Goal: Task Accomplishment & Management: Use online tool/utility

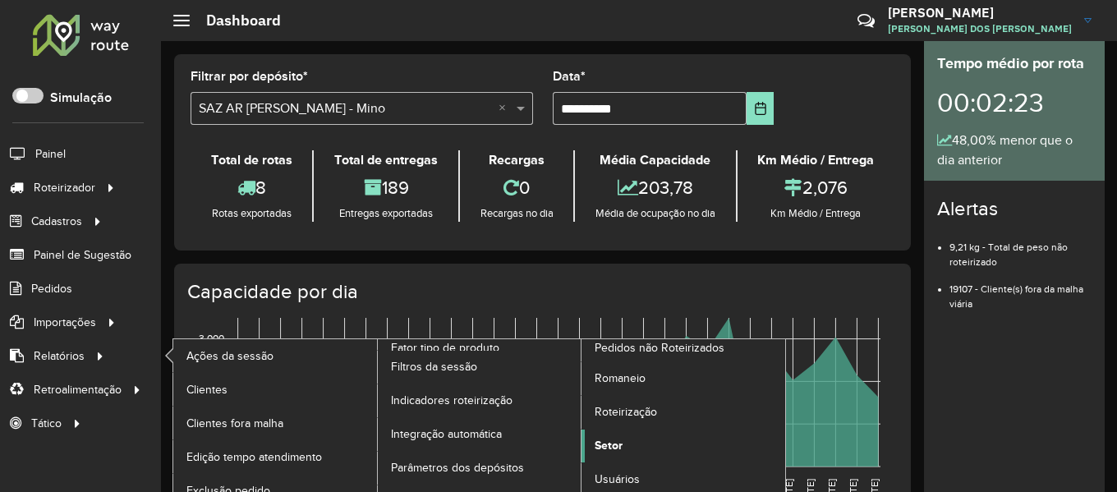
scroll to position [39, 0]
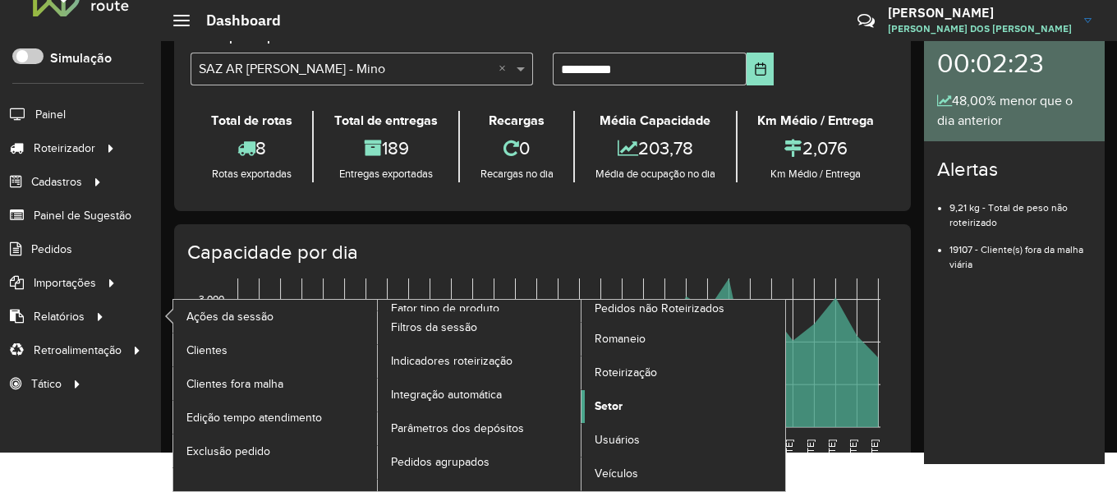
click at [621, 405] on span "Setor" at bounding box center [608, 405] width 28 height 17
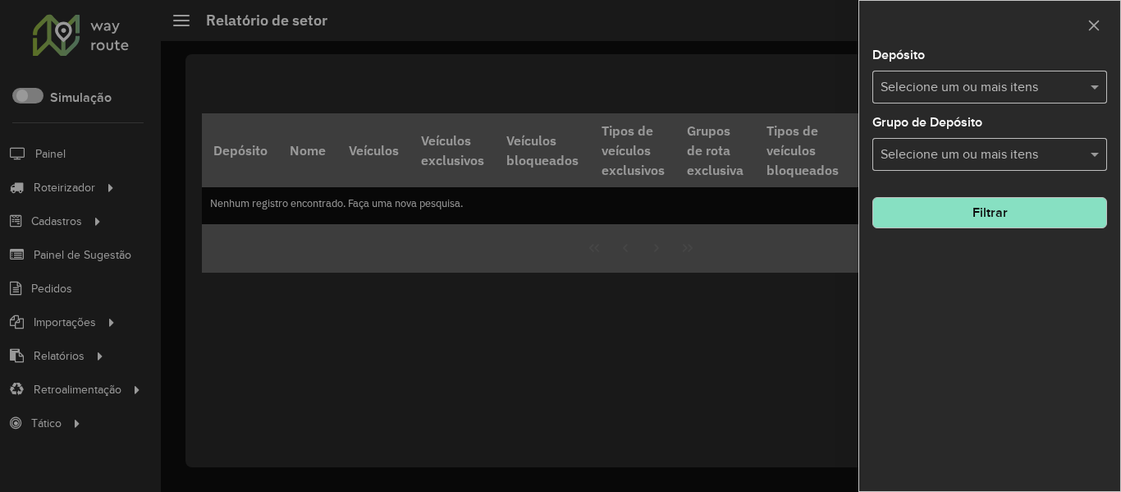
click at [127, 19] on div at bounding box center [560, 246] width 1121 height 492
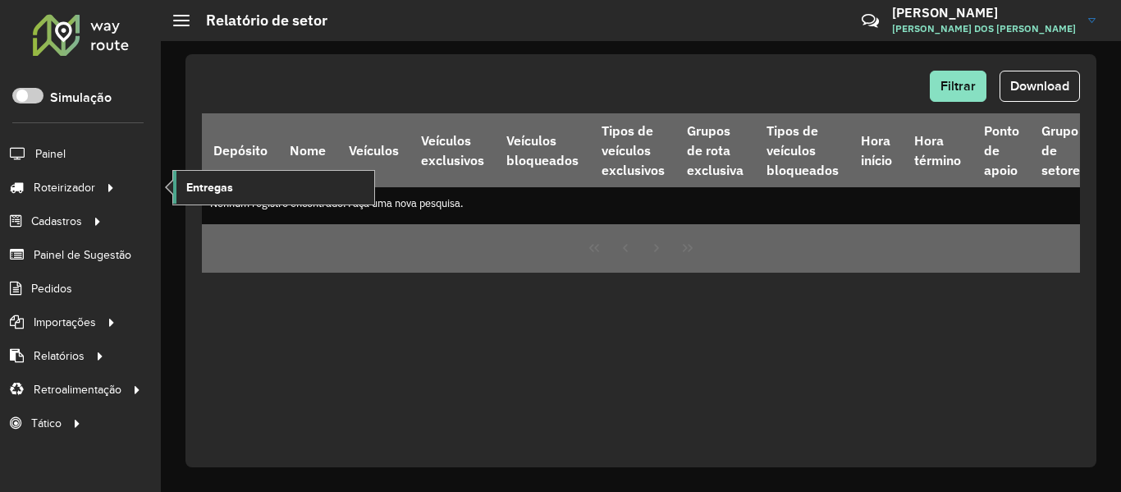
click at [192, 186] on span "Entregas" at bounding box center [209, 187] width 47 height 17
click at [93, 14] on div at bounding box center [80, 34] width 99 height 43
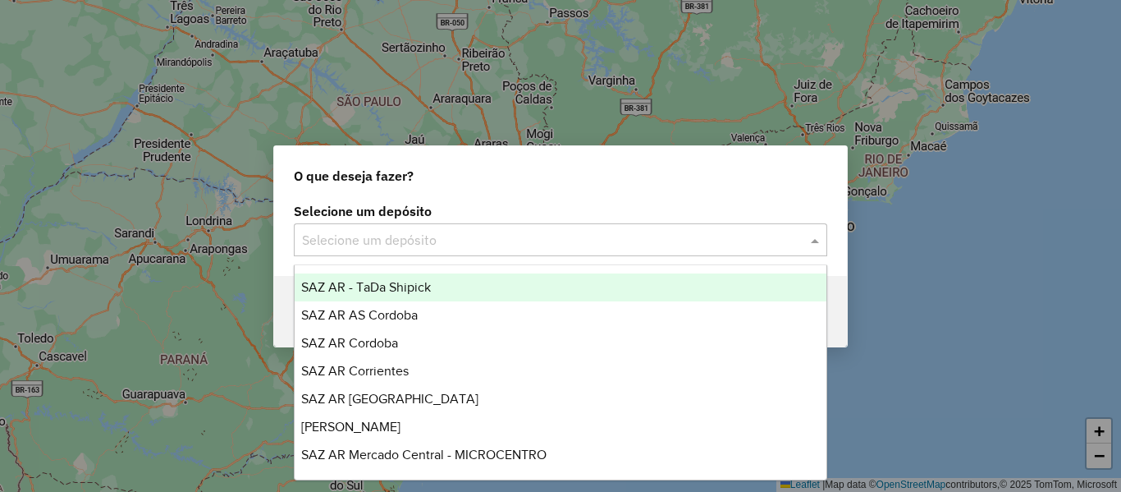
click at [517, 235] on input "text" at bounding box center [544, 241] width 484 height 20
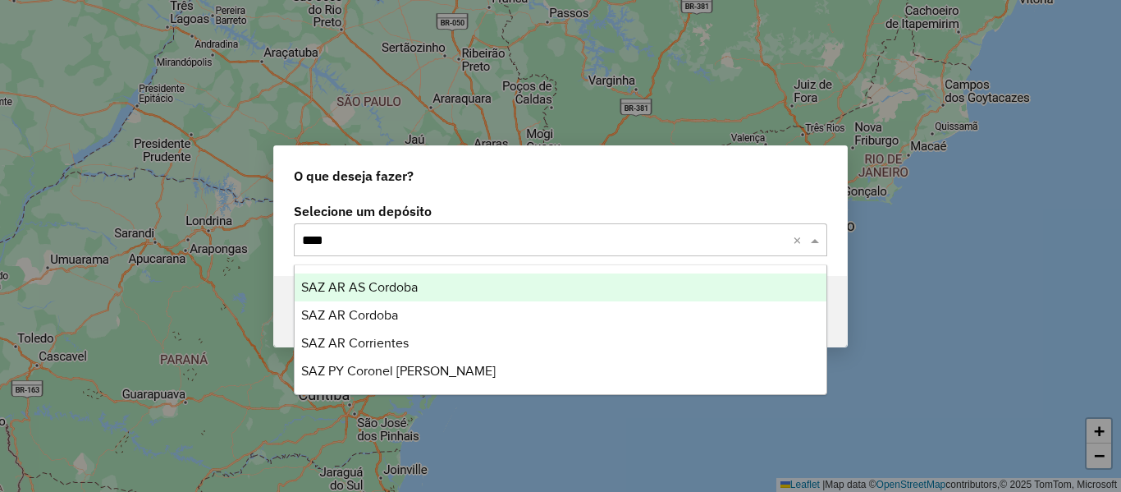
type input "*****"
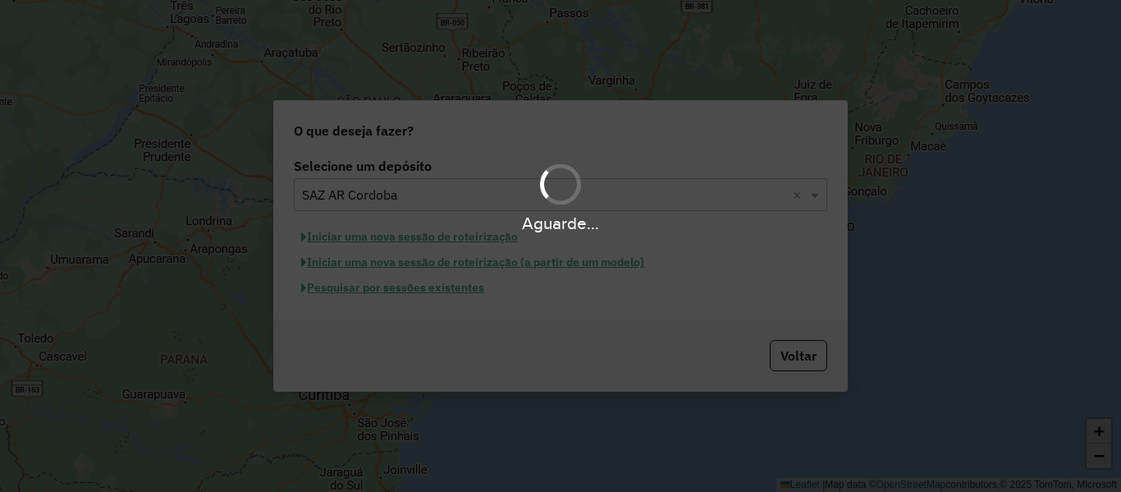
click at [475, 288] on div "Aguarde..." at bounding box center [560, 246] width 1121 height 492
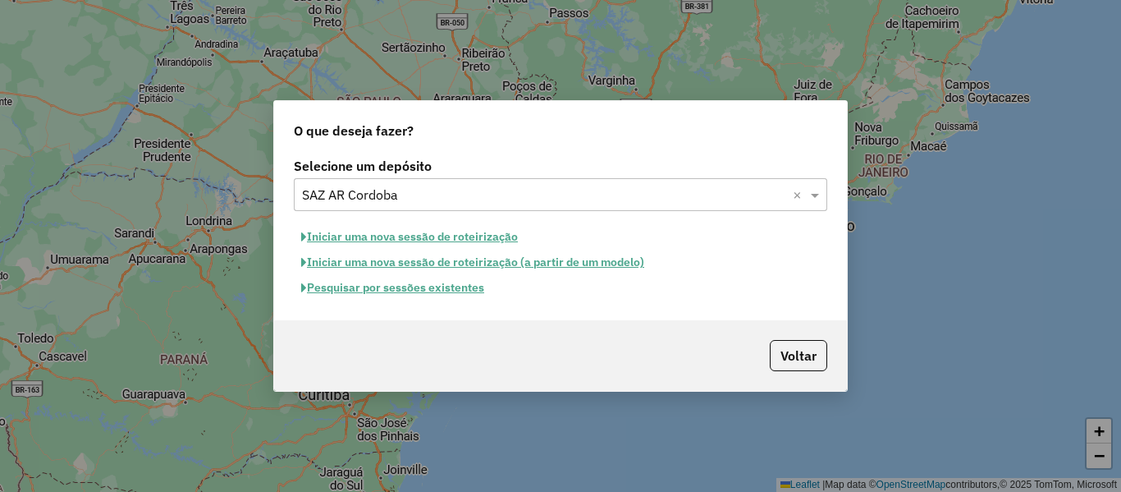
click at [475, 289] on button "Pesquisar por sessões existentes" at bounding box center [393, 287] width 198 height 25
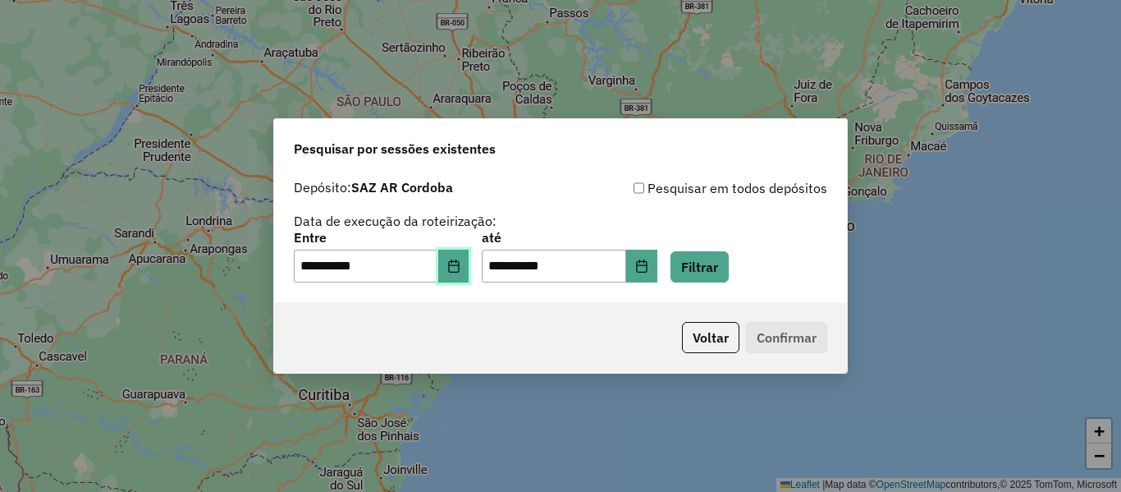
click at [461, 268] on icon "Choose Date" at bounding box center [453, 265] width 13 height 13
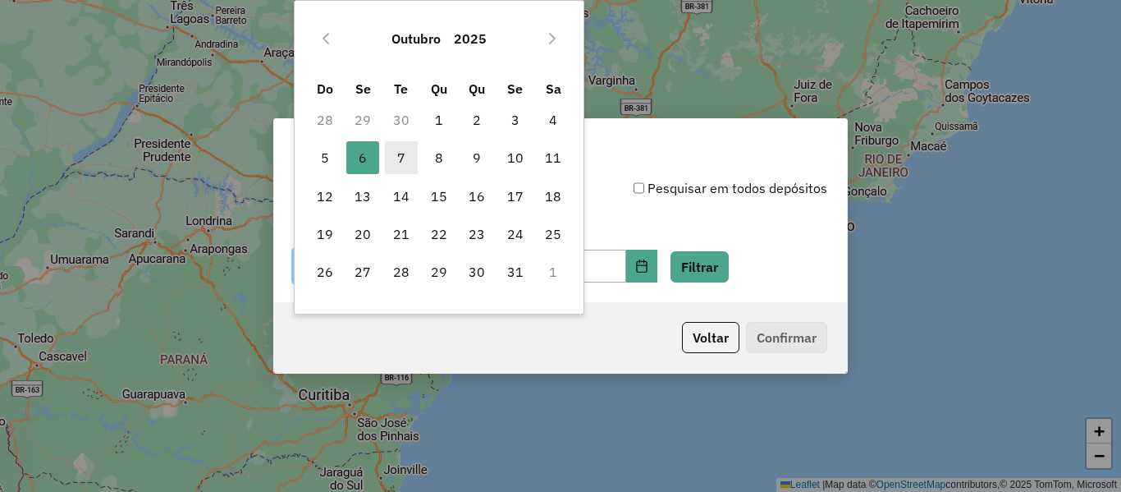
click at [406, 144] on span "7" at bounding box center [401, 157] width 33 height 33
type input "**********"
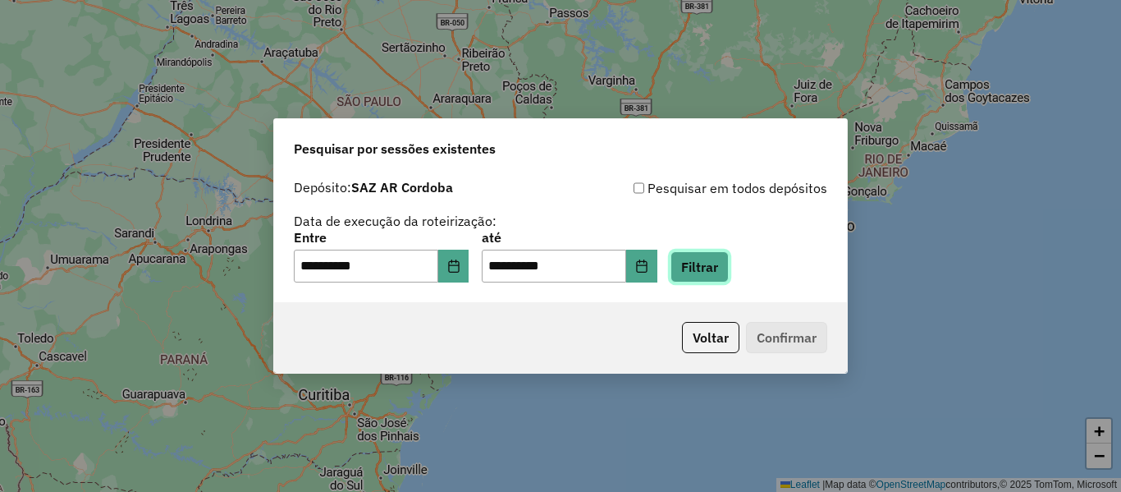
click at [718, 268] on button "Filtrar" at bounding box center [700, 266] width 58 height 31
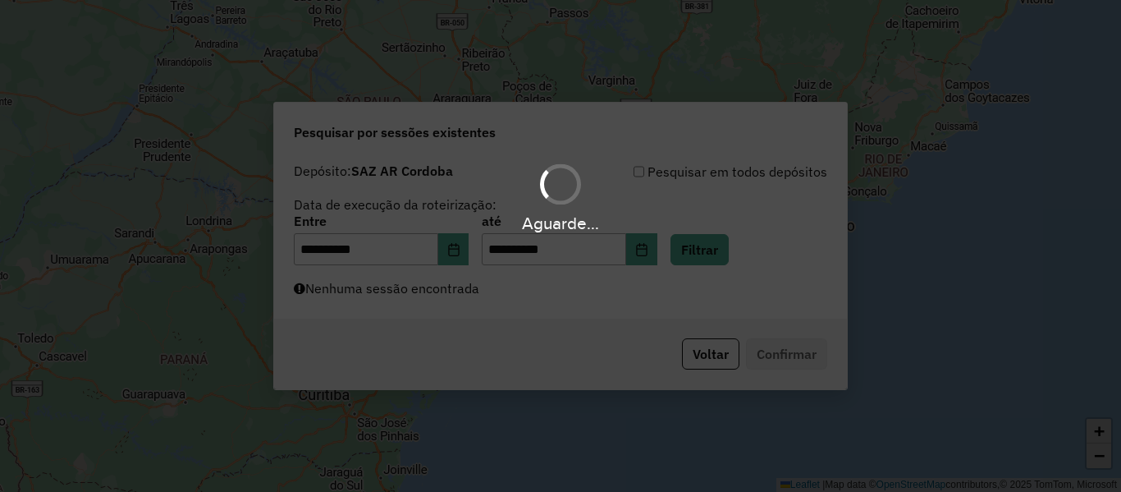
click at [452, 239] on hb-app "**********" at bounding box center [560, 246] width 1121 height 492
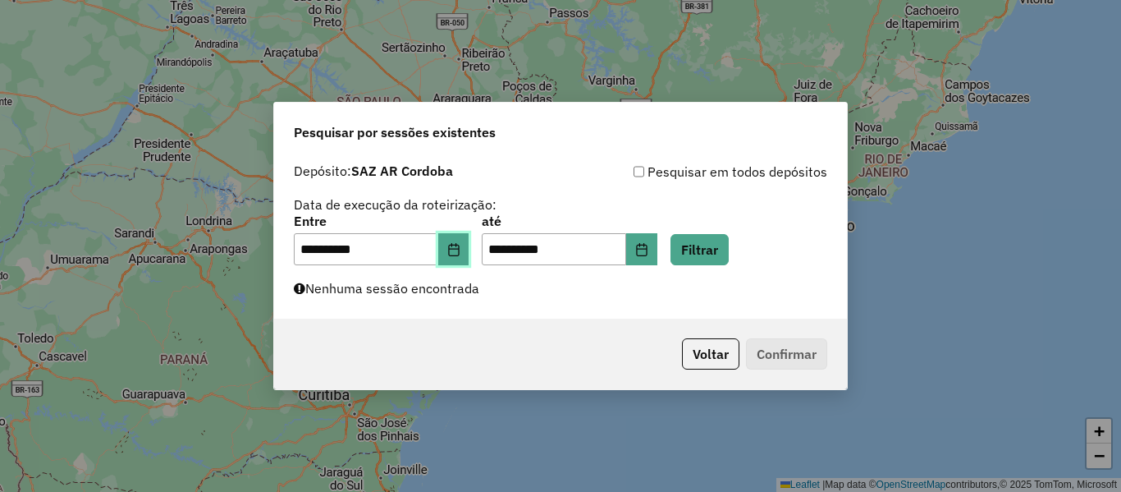
click at [461, 254] on icon "Choose Date" at bounding box center [453, 249] width 13 height 13
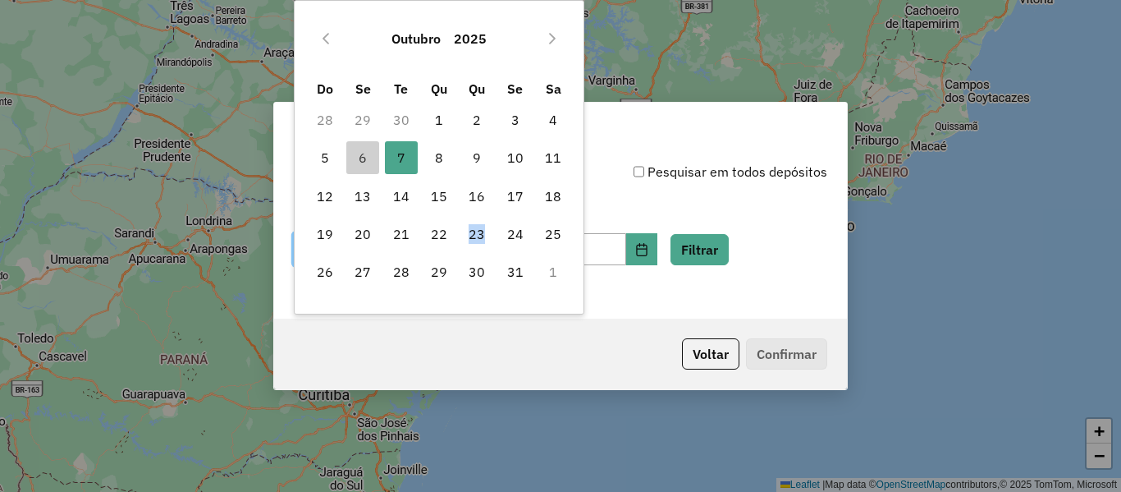
click at [461, 254] on tbody "28 29 30 1 2 3 4 5 6 7 7 8 9 10 11 12 13 14 15 16 17 18 19 20 21 22 23 24 25 26…" at bounding box center [439, 196] width 267 height 190
click at [360, 164] on span "6" at bounding box center [362, 157] width 33 height 33
type input "**********"
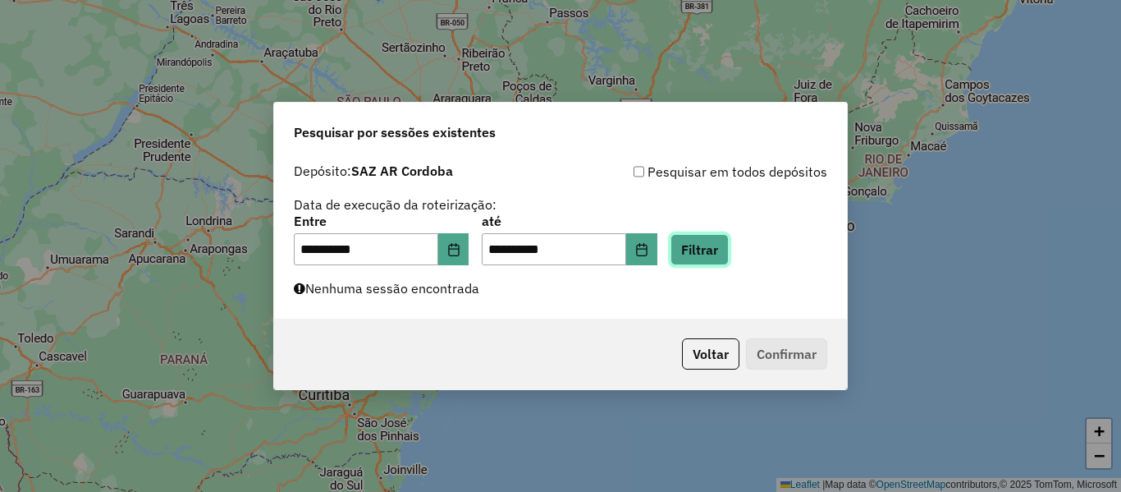
click at [714, 250] on button "Filtrar" at bounding box center [700, 249] width 58 height 31
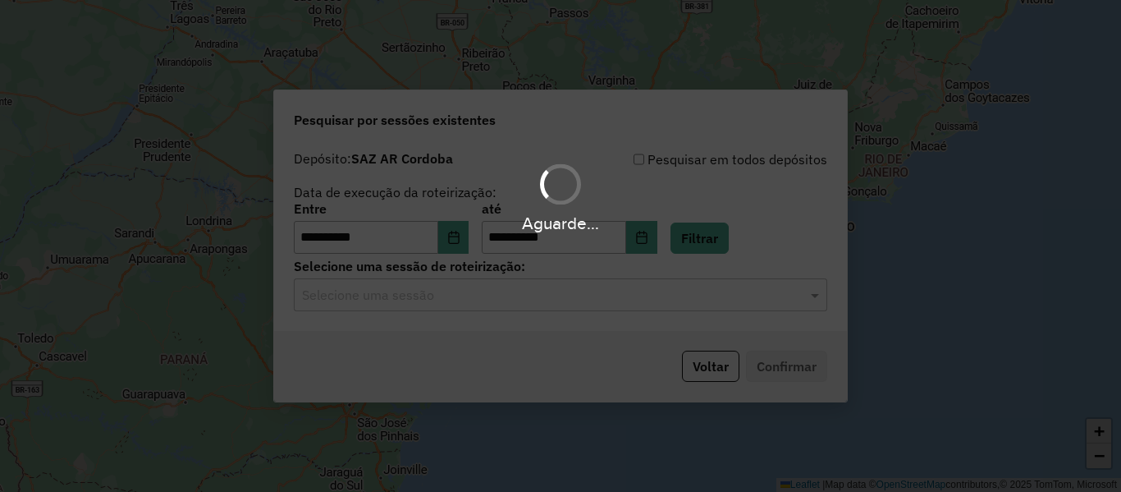
click at [565, 301] on div "Aguarde..." at bounding box center [560, 246] width 1121 height 492
click at [564, 301] on div "Aguarde..." at bounding box center [560, 246] width 1121 height 492
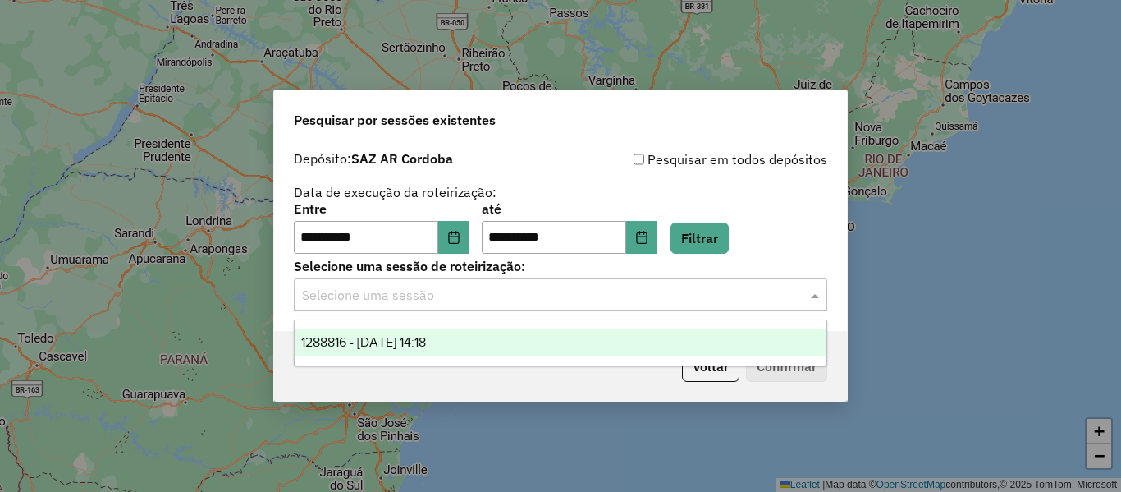
click at [564, 301] on input "text" at bounding box center [544, 296] width 484 height 20
click at [418, 351] on div "1288816 - 06/10/2025 14:18" at bounding box center [561, 342] width 532 height 28
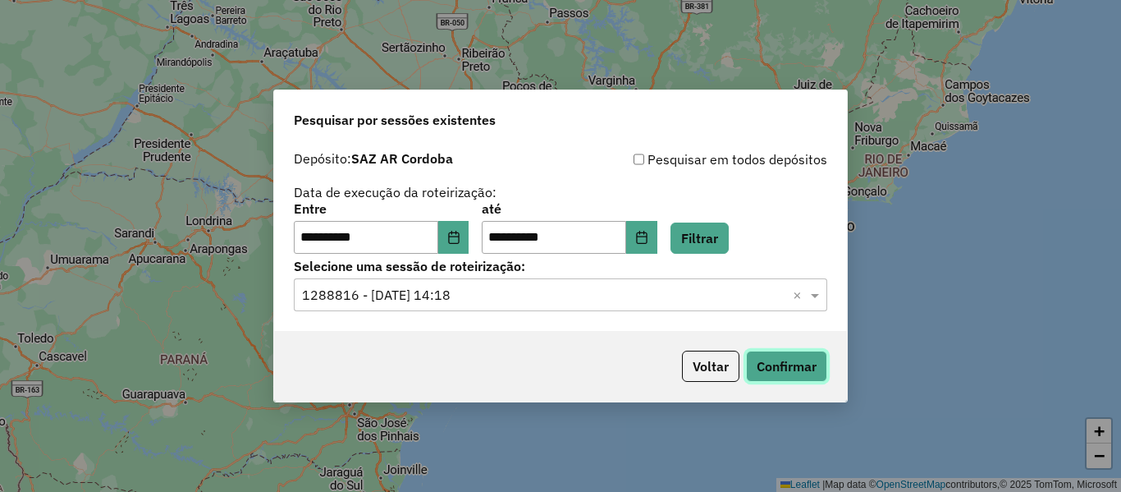
click at [790, 380] on button "Confirmar" at bounding box center [786, 366] width 81 height 31
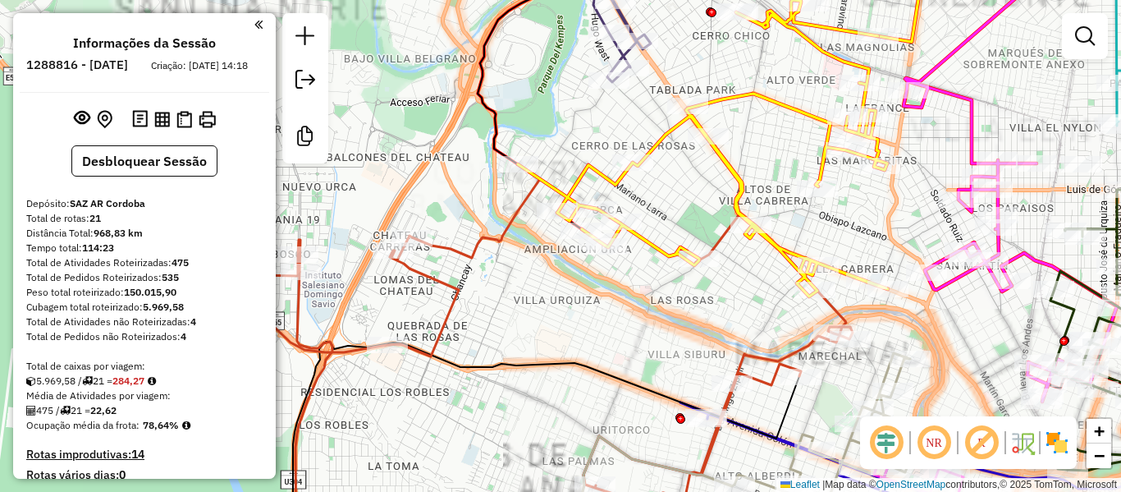
drag, startPoint x: 719, startPoint y: 315, endPoint x: 537, endPoint y: 244, distance: 195.7
click at [537, 244] on div "Rota 10 - Placa HYF277 0000538905 - INC S.A. Janela de atendimento Grade de ate…" at bounding box center [560, 246] width 1121 height 492
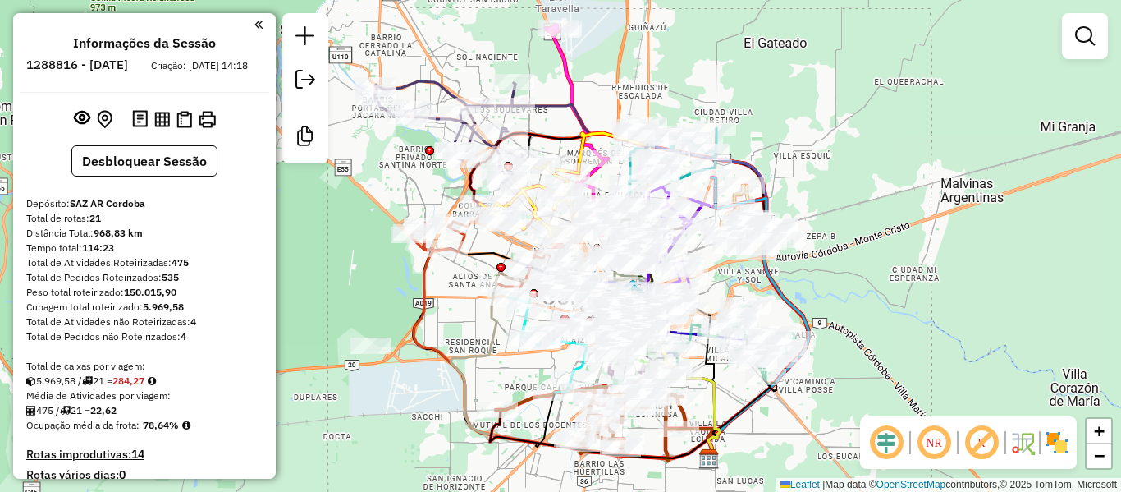
click at [1059, 444] on img at bounding box center [1057, 442] width 26 height 26
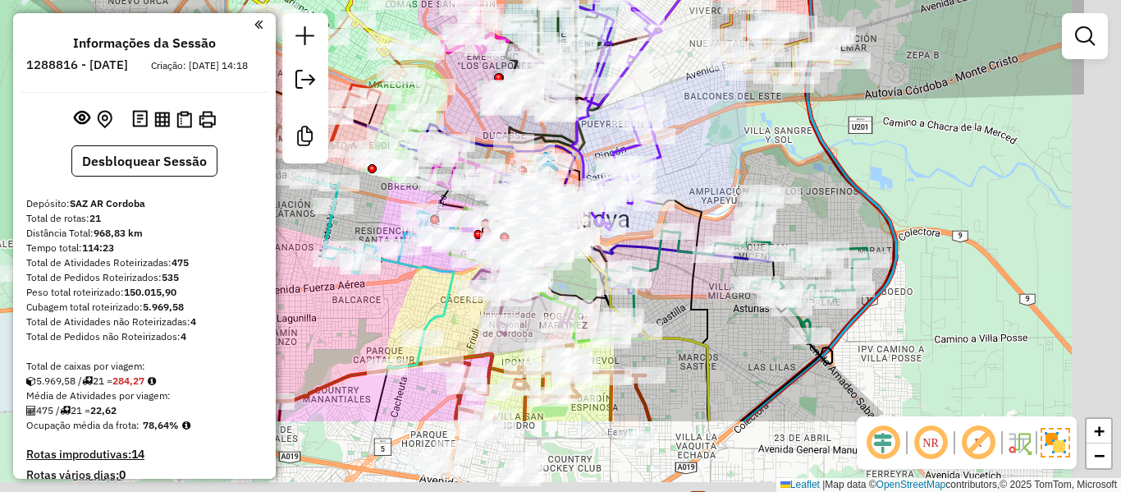
drag, startPoint x: 874, startPoint y: 273, endPoint x: 741, endPoint y: 169, distance: 167.8
click at [741, 168] on div "Janela de atendimento Grade de atendimento Capacidade Transportadoras Veículos …" at bounding box center [560, 246] width 1121 height 492
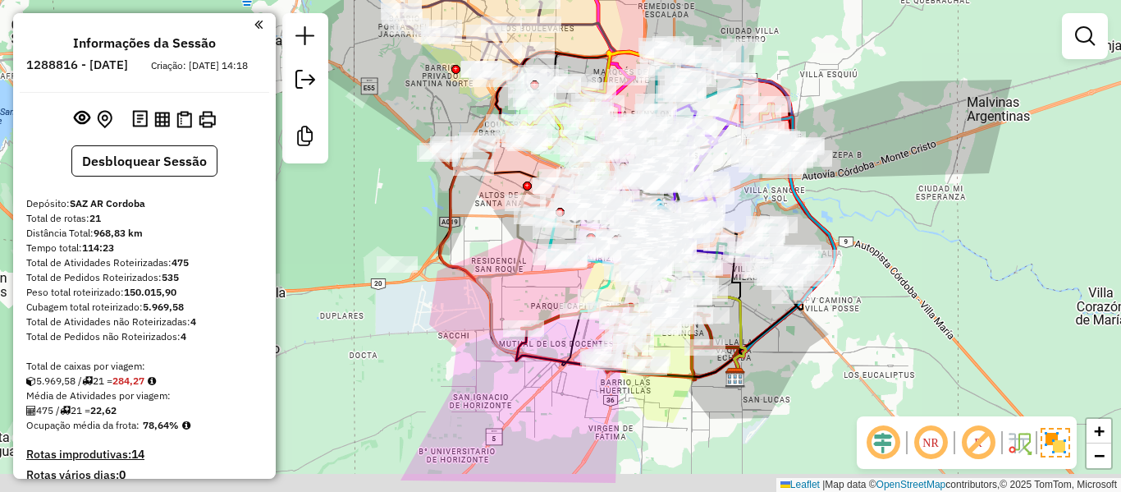
drag, startPoint x: 773, startPoint y: 376, endPoint x: 754, endPoint y: 254, distance: 123.8
click at [754, 254] on div "Janela de atendimento Grade de atendimento Capacidade Transportadoras Veículos …" at bounding box center [560, 246] width 1121 height 492
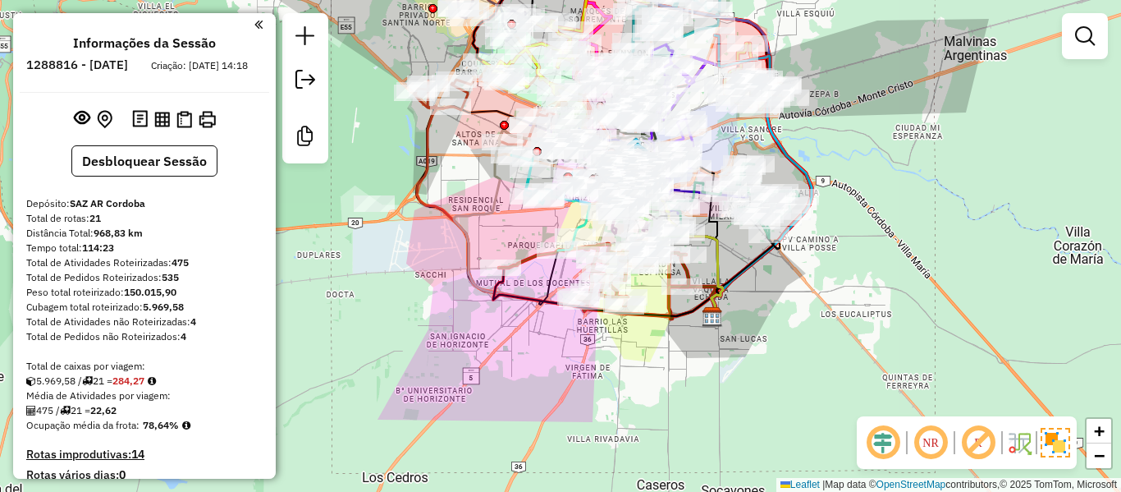
drag, startPoint x: 653, startPoint y: 351, endPoint x: 653, endPoint y: 378, distance: 27.9
click at [650, 387] on div "Janela de atendimento Grade de atendimento Capacidade Transportadoras Veículos …" at bounding box center [560, 246] width 1121 height 492
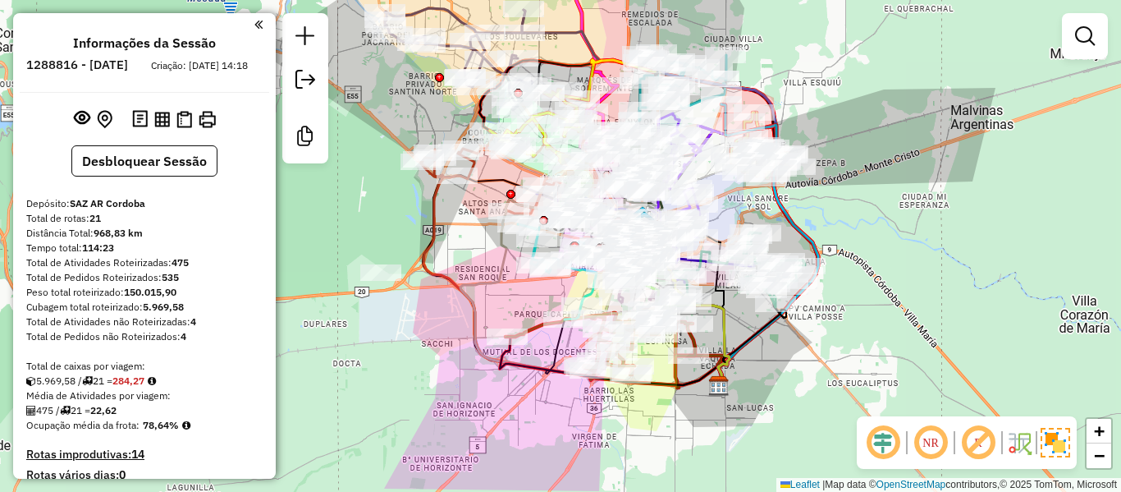
drag, startPoint x: 733, startPoint y: 285, endPoint x: 766, endPoint y: 351, distance: 73.4
click at [757, 353] on div "Janela de atendimento Grade de atendimento Capacidade Transportadoras Veículos …" at bounding box center [560, 246] width 1121 height 492
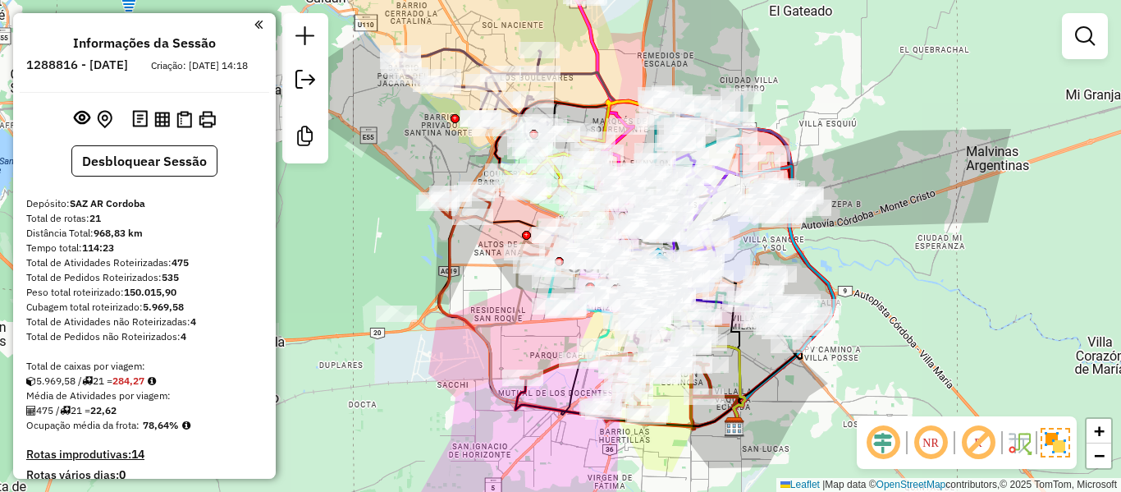
click at [938, 452] on em at bounding box center [930, 442] width 39 height 39
click at [936, 448] on em at bounding box center [930, 442] width 39 height 39
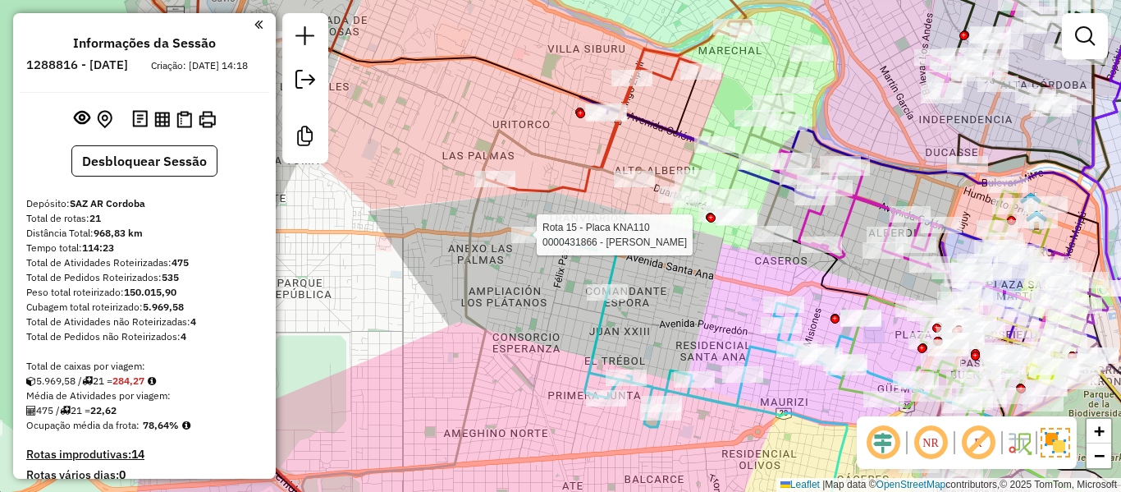
select select "**********"
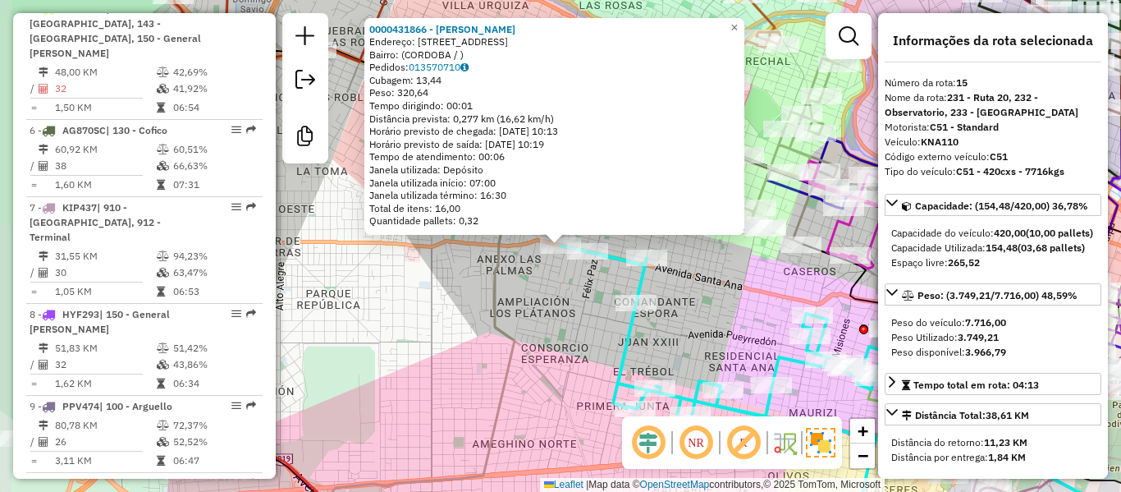
scroll to position [1842, 0]
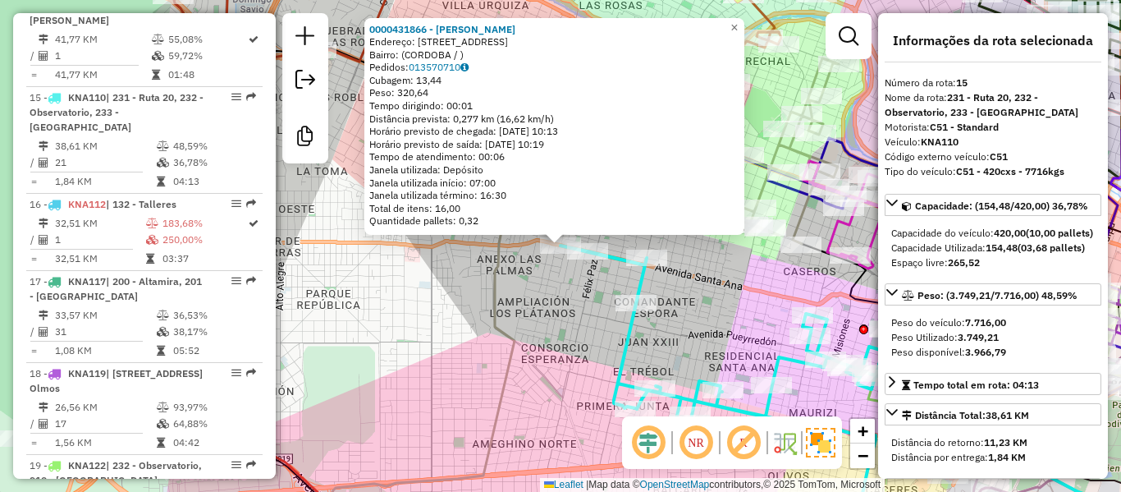
click at [429, 56] on div "Bairro: (CORDOBA / )" at bounding box center [554, 54] width 370 height 13
drag, startPoint x: 559, startPoint y: 308, endPoint x: 612, endPoint y: 309, distance: 53.4
click at [559, 309] on div "0000431866 - [PERSON_NAME]: [STREET_ADDRESS] Pedidos: 013570710 Cubagem: 13,44 …" at bounding box center [560, 246] width 1121 height 492
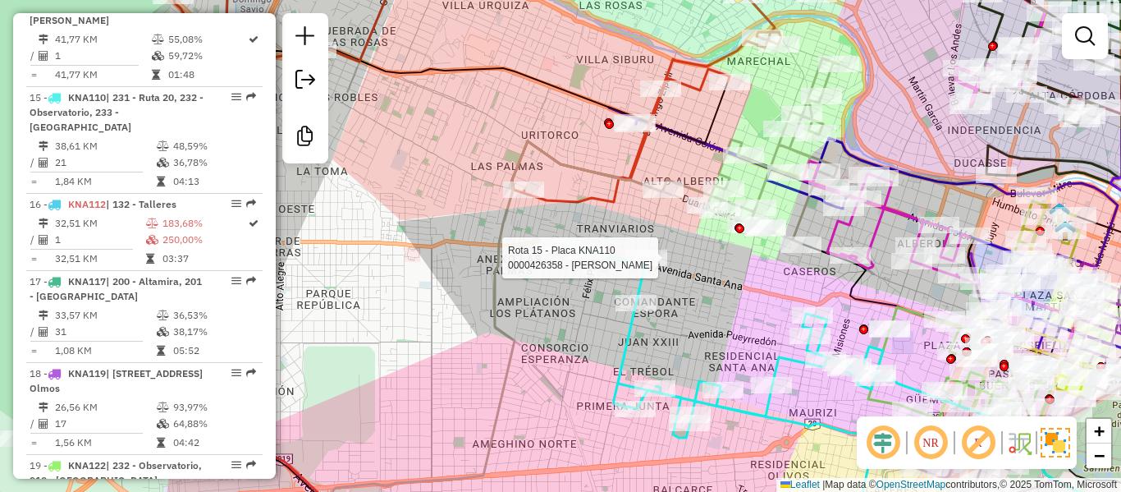
select select "**********"
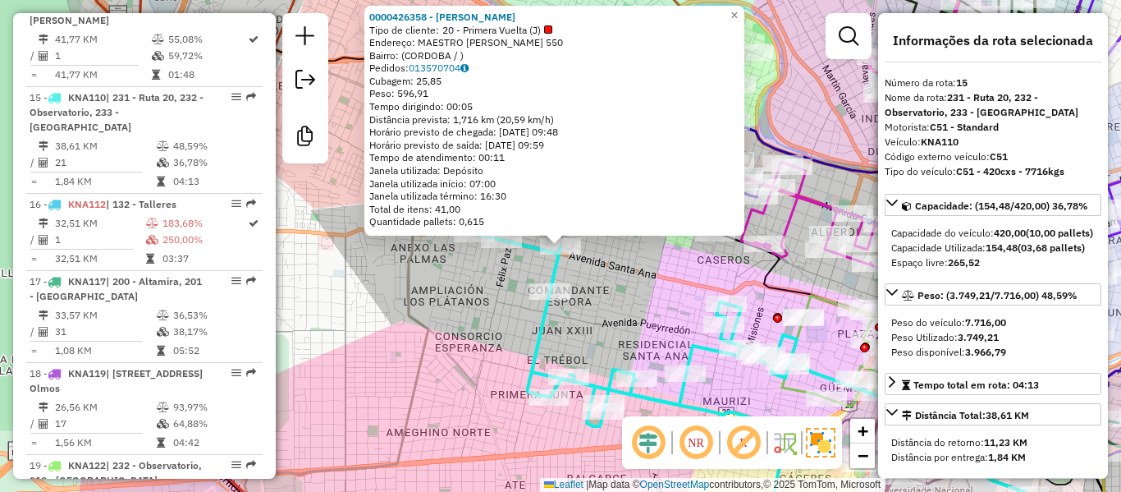
click at [605, 264] on div "0000426358 - [PERSON_NAME] Tipo de cliente: 20 - Primera Vuelta (J) Endereço: M…" at bounding box center [560, 246] width 1121 height 492
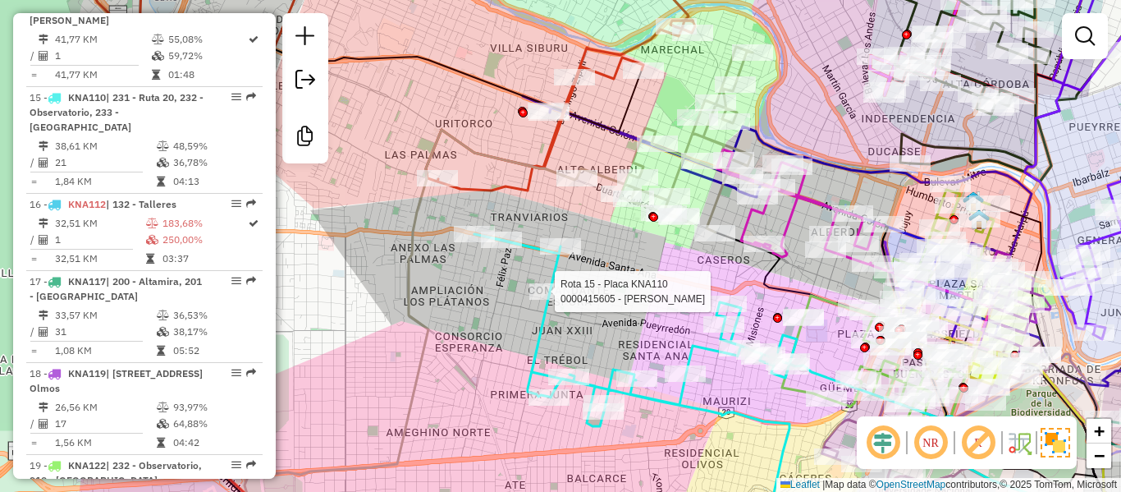
select select "**********"
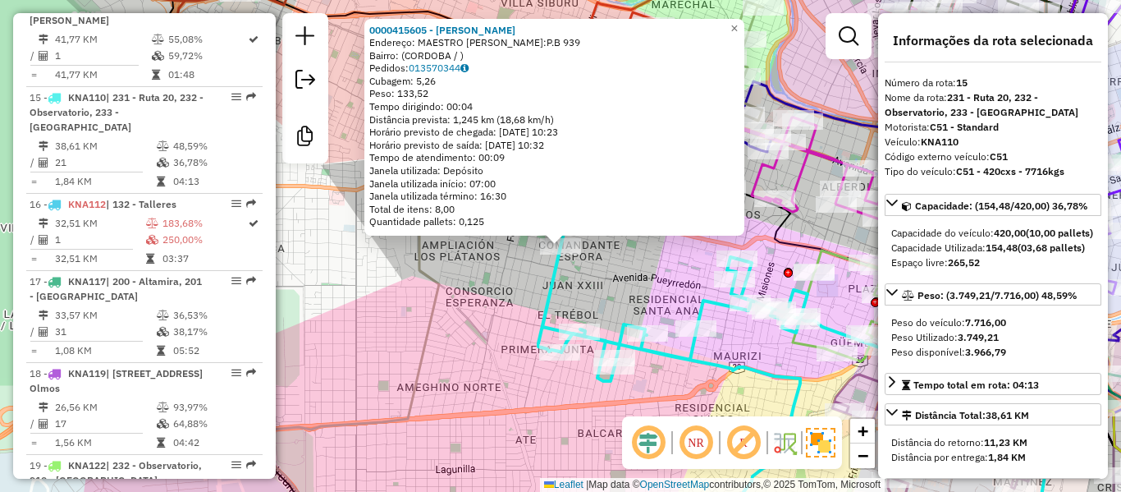
click at [693, 440] on em at bounding box center [695, 442] width 39 height 39
click at [692, 445] on em at bounding box center [695, 442] width 39 height 39
click at [663, 443] on em at bounding box center [648, 442] width 39 height 39
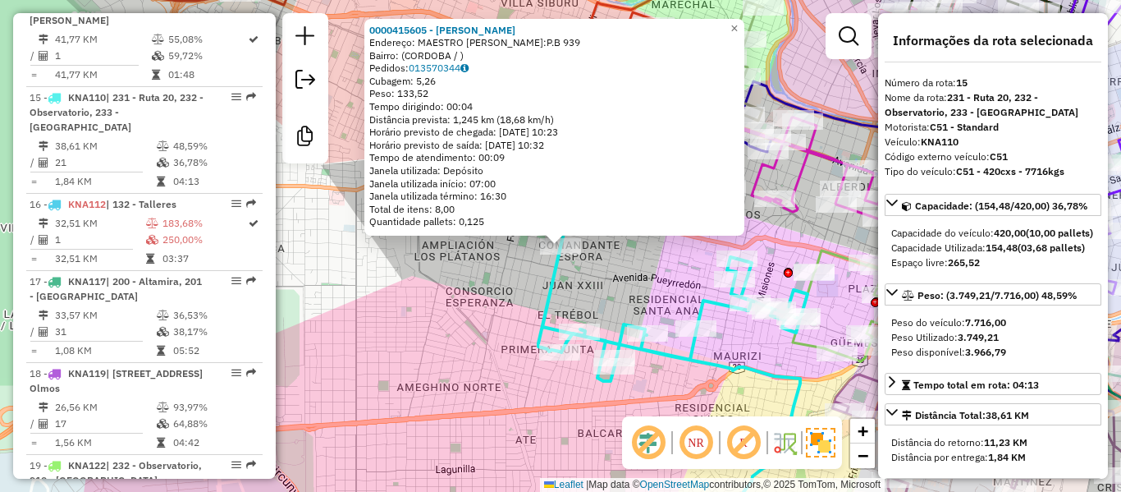
click at [658, 443] on em at bounding box center [648, 442] width 39 height 39
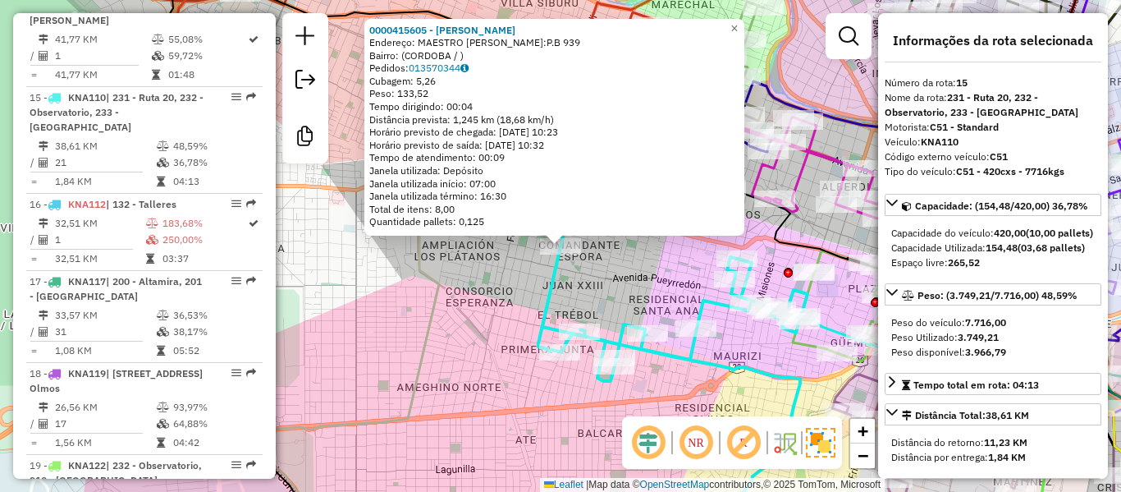
click at [750, 445] on em at bounding box center [743, 442] width 39 height 39
click at [750, 444] on em at bounding box center [743, 442] width 39 height 39
click at [787, 443] on img at bounding box center [785, 442] width 26 height 26
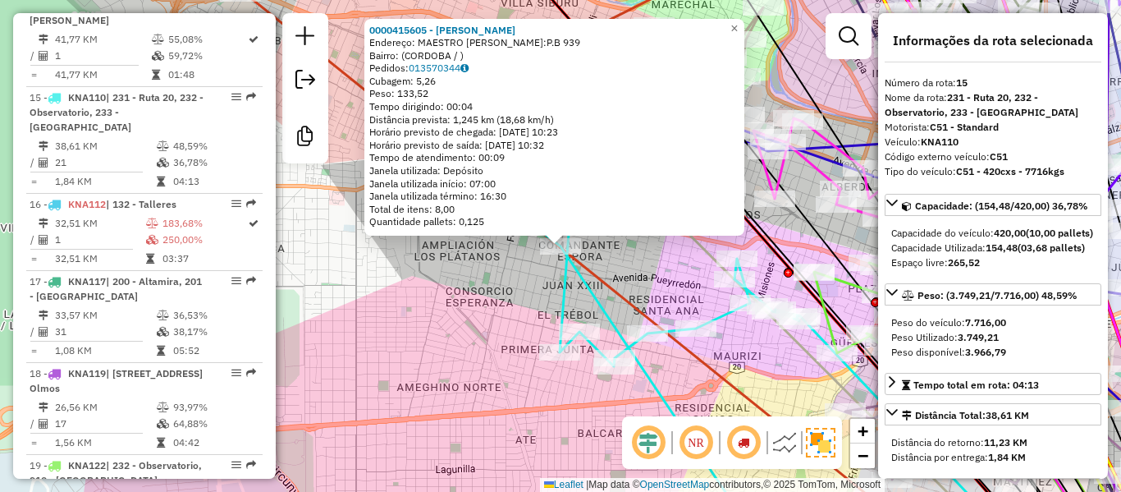
click at [787, 443] on img at bounding box center [785, 442] width 26 height 26
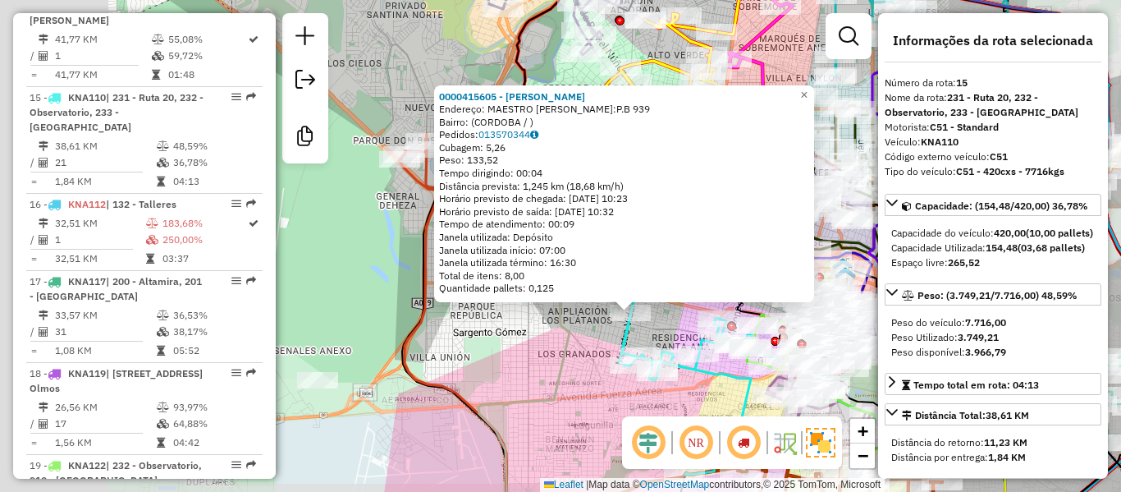
click at [651, 399] on div "0000415605 - [PERSON_NAME]: MAESTRO [PERSON_NAME]:P.B 939 Bairro: (CORDOBA / ) …" at bounding box center [560, 246] width 1121 height 492
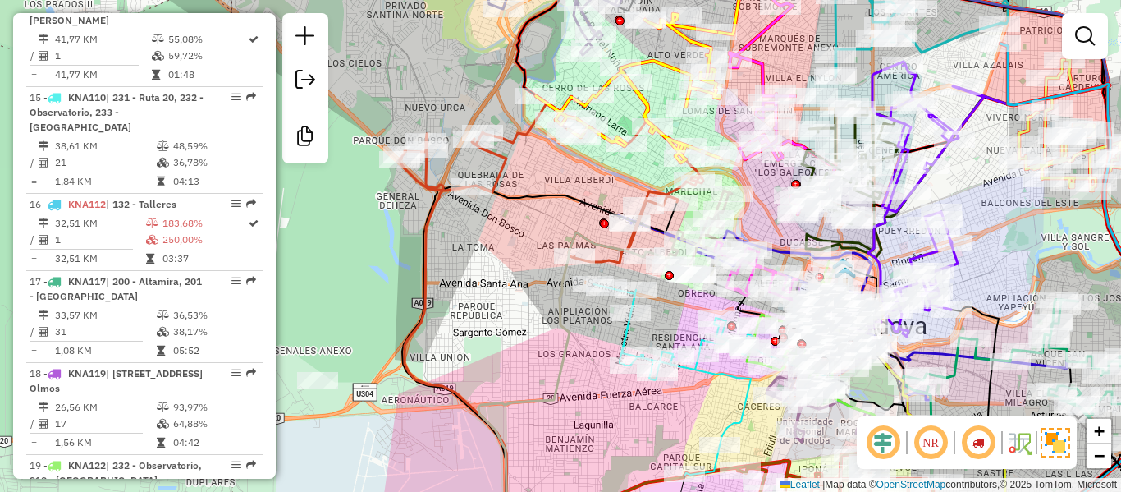
drag, startPoint x: 711, startPoint y: 396, endPoint x: 603, endPoint y: 468, distance: 130.2
click at [600, 479] on div "Janela de atendimento Grade de atendimento Capacidade Transportadoras Veículos …" at bounding box center [560, 246] width 1121 height 492
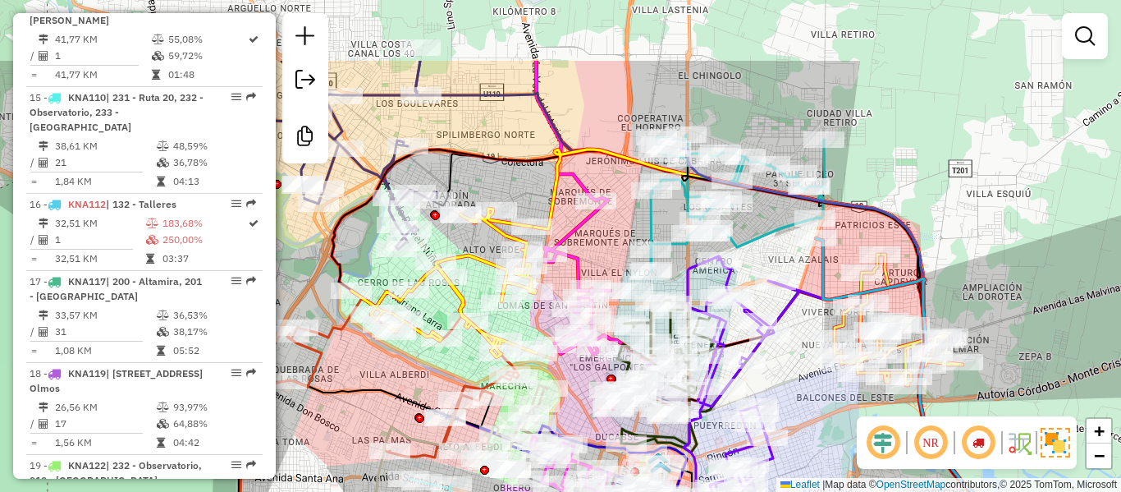
drag, startPoint x: 856, startPoint y: 308, endPoint x: 782, endPoint y: 310, distance: 74.7
click at [782, 310] on div "Janela de atendimento Grade de atendimento Capacidade Transportadoras Veículos …" at bounding box center [560, 246] width 1121 height 492
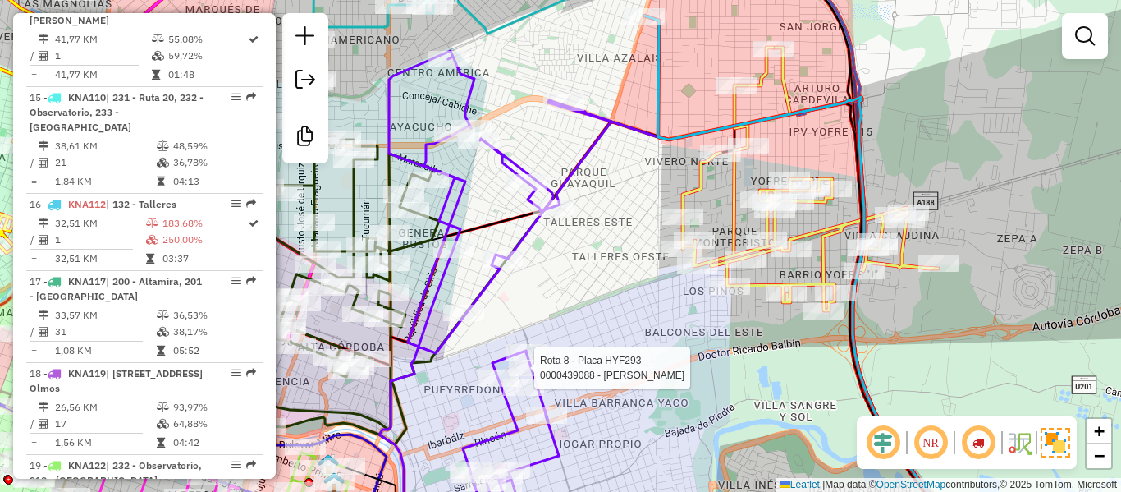
click at [978, 442] on em at bounding box center [978, 442] width 39 height 39
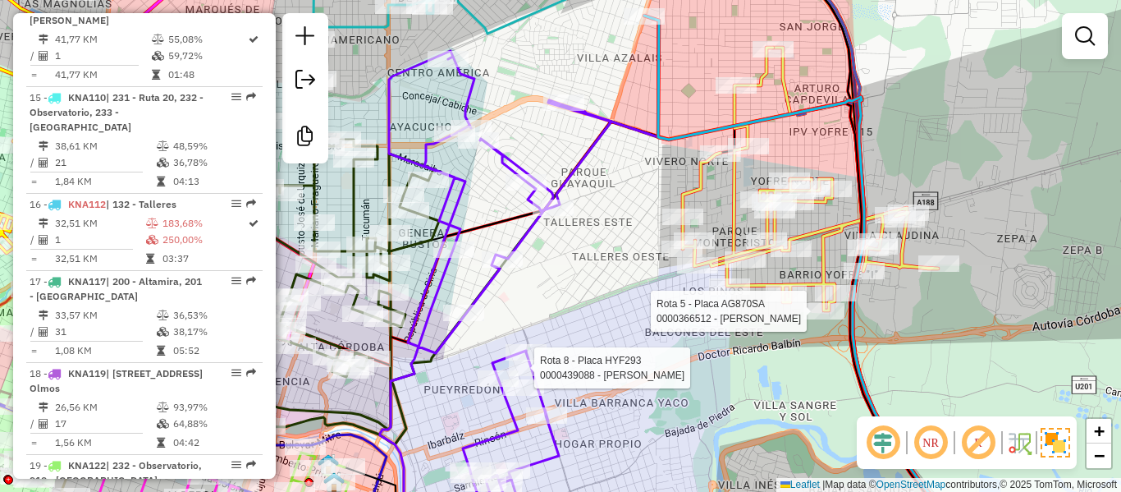
select select "**********"
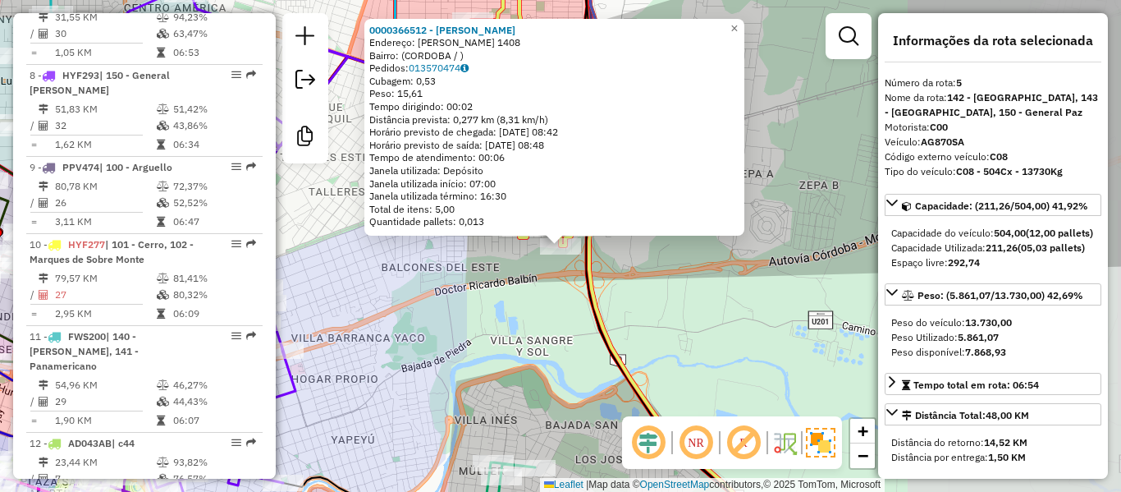
scroll to position [997, 0]
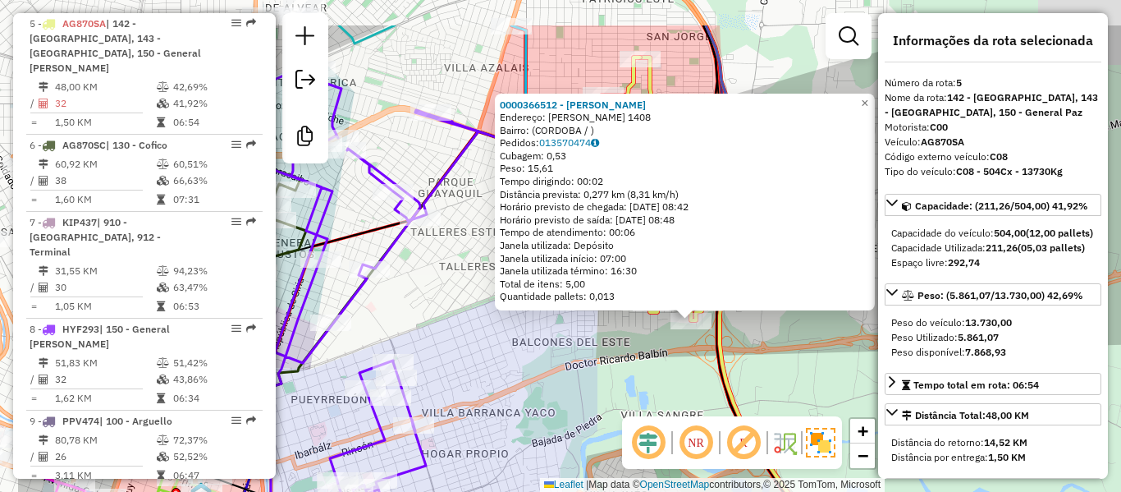
drag, startPoint x: 714, startPoint y: 332, endPoint x: 832, endPoint y: 400, distance: 136.0
click at [832, 400] on div "0000366512 - Quispe [PERSON_NAME]: [PERSON_NAME] 1408 Bairro: (CORDOBA / ) Pedi…" at bounding box center [560, 246] width 1121 height 492
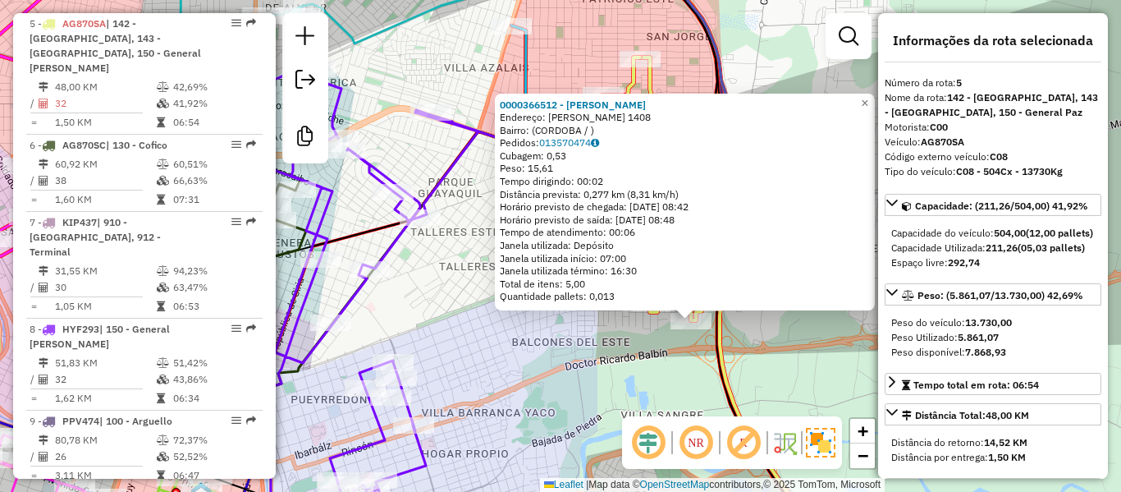
click at [760, 377] on div "0000366512 - Quispe [PERSON_NAME]: [PERSON_NAME] 1408 Bairro: (CORDOBA / ) Pedi…" at bounding box center [560, 246] width 1121 height 492
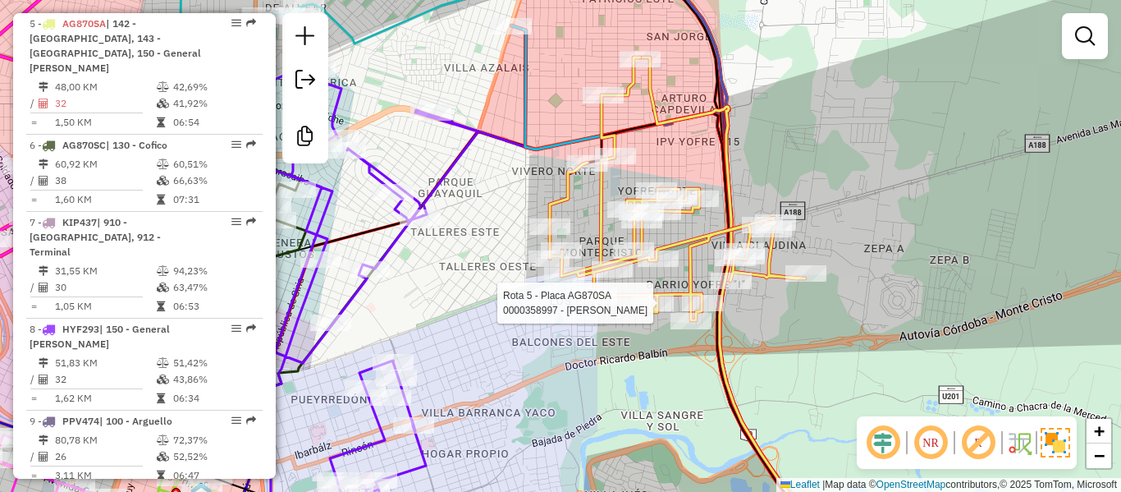
select select "**********"
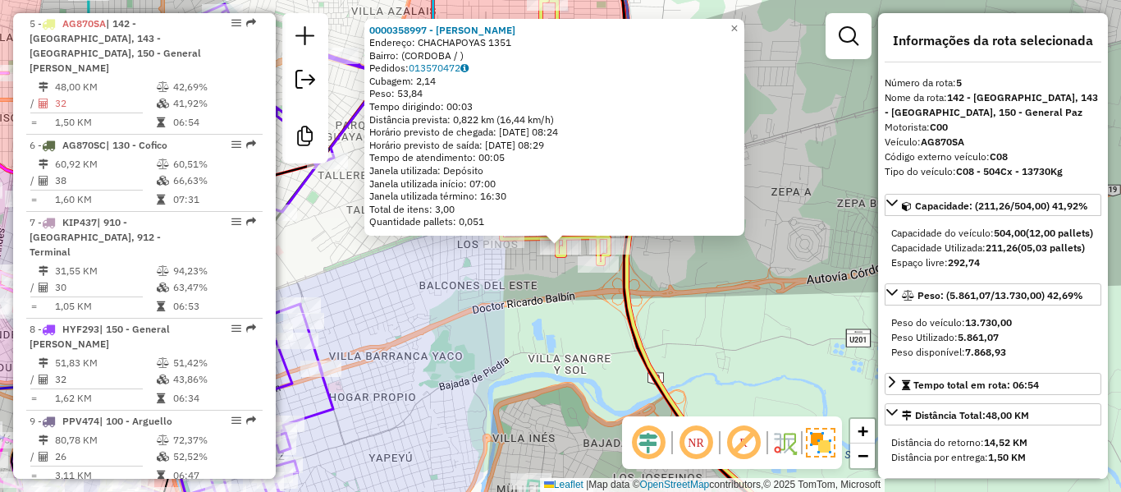
click at [435, 290] on div "0000358997 - [PERSON_NAME]: CHACHAPOYAS 1351 Bairro: ([GEOGRAPHIC_DATA] / ) Ped…" at bounding box center [560, 246] width 1121 height 492
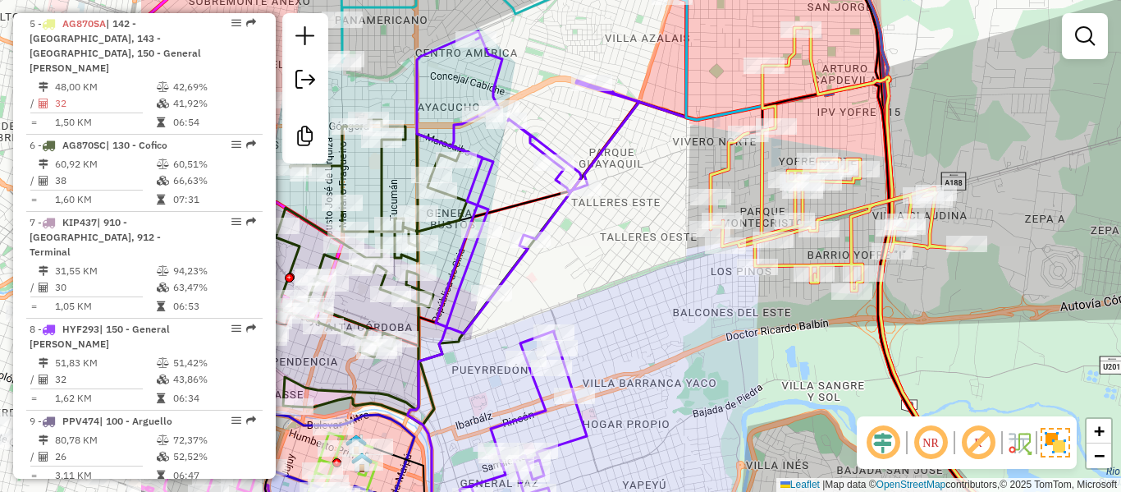
drag, startPoint x: 432, startPoint y: 296, endPoint x: 677, endPoint y: 323, distance: 247.1
click at [677, 323] on div "Janela de atendimento Grade de atendimento Capacidade Transportadoras Veículos …" at bounding box center [560, 246] width 1121 height 492
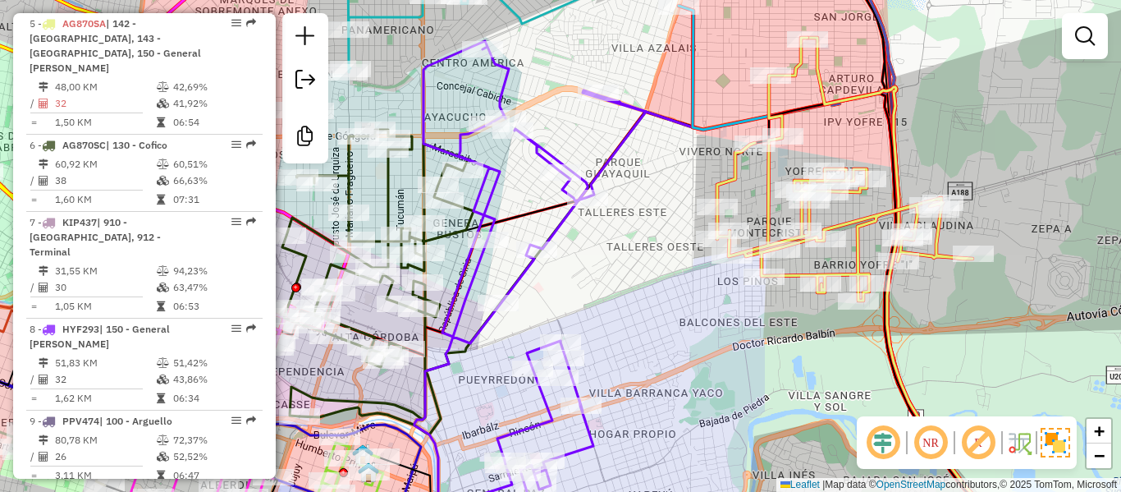
drag, startPoint x: 601, startPoint y: 140, endPoint x: 680, endPoint y: 246, distance: 132.7
click at [679, 253] on div "Janela de atendimento Grade de atendimento Capacidade Transportadoras Veículos …" at bounding box center [560, 246] width 1121 height 492
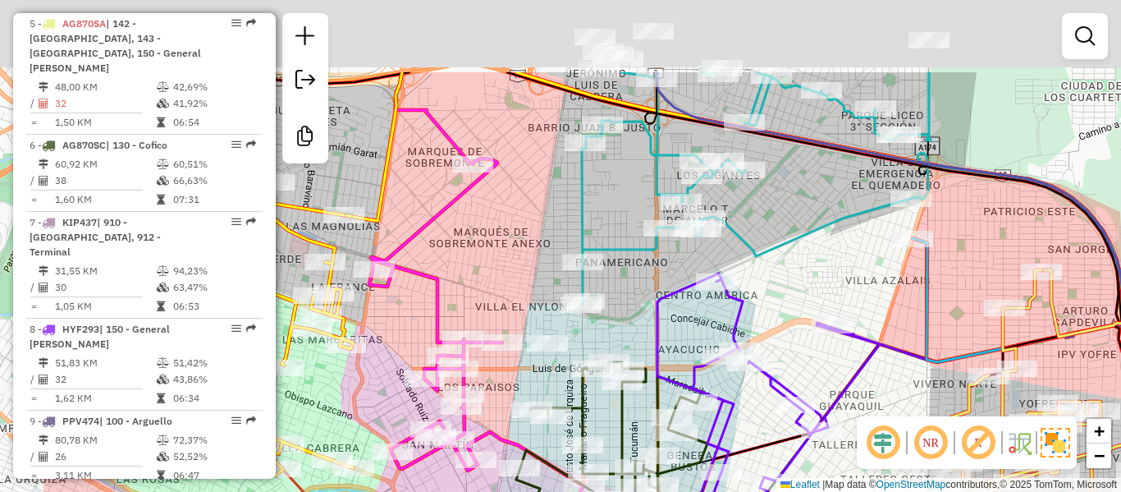
drag, startPoint x: 632, startPoint y: 170, endPoint x: 780, endPoint y: 294, distance: 192.9
click at [791, 293] on div "Janela de atendimento Grade de atendimento Capacidade Transportadoras Veículos …" at bounding box center [560, 246] width 1121 height 492
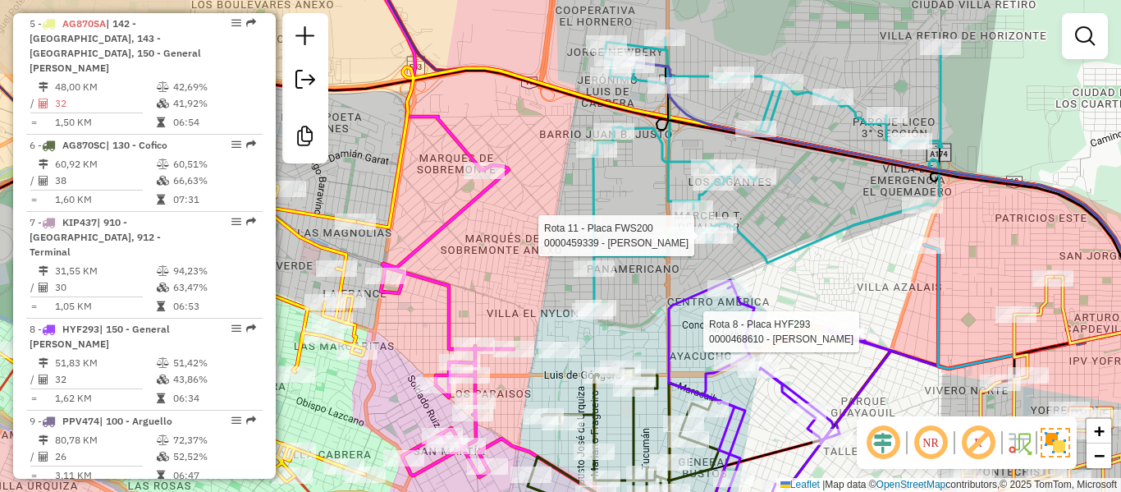
select select "**********"
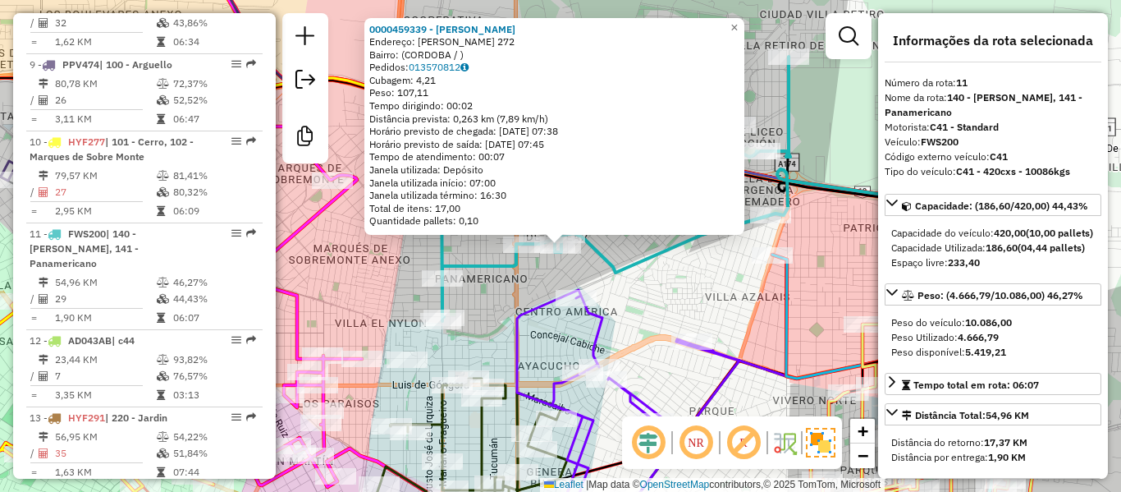
scroll to position [1504, 0]
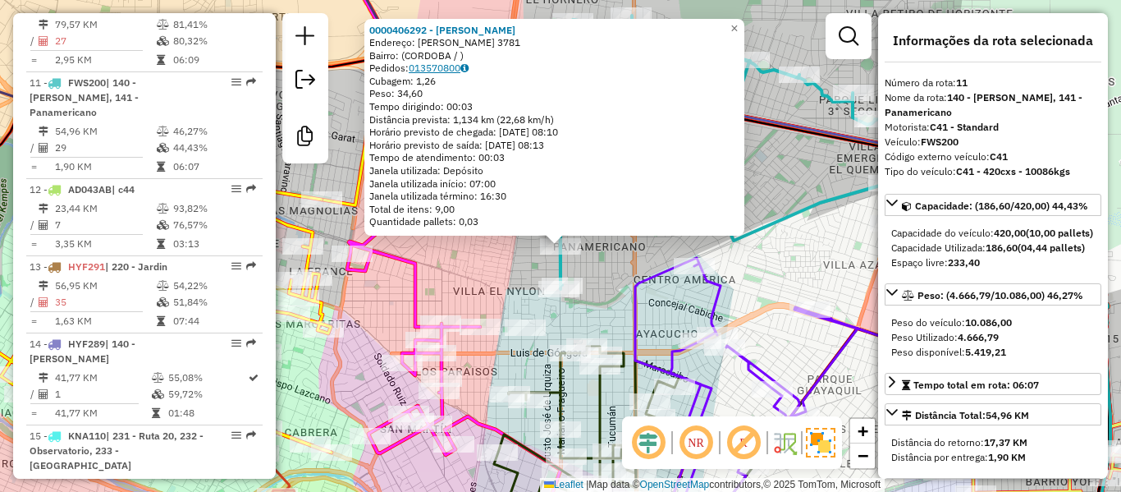
click at [469, 66] on icon at bounding box center [465, 68] width 8 height 10
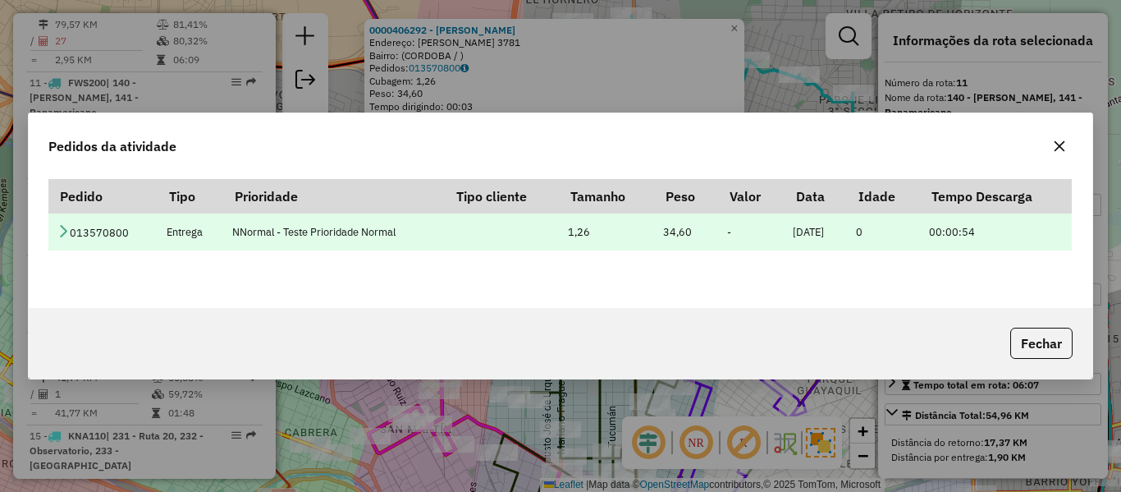
click at [180, 236] on span "Entrega" at bounding box center [185, 232] width 36 height 14
click at [182, 236] on span "Entrega" at bounding box center [185, 232] width 36 height 14
drag, startPoint x: 182, startPoint y: 236, endPoint x: 449, endPoint y: 218, distance: 267.4
click at [186, 235] on span "Entrega" at bounding box center [185, 232] width 36 height 14
click at [468, 219] on td at bounding box center [502, 231] width 114 height 37
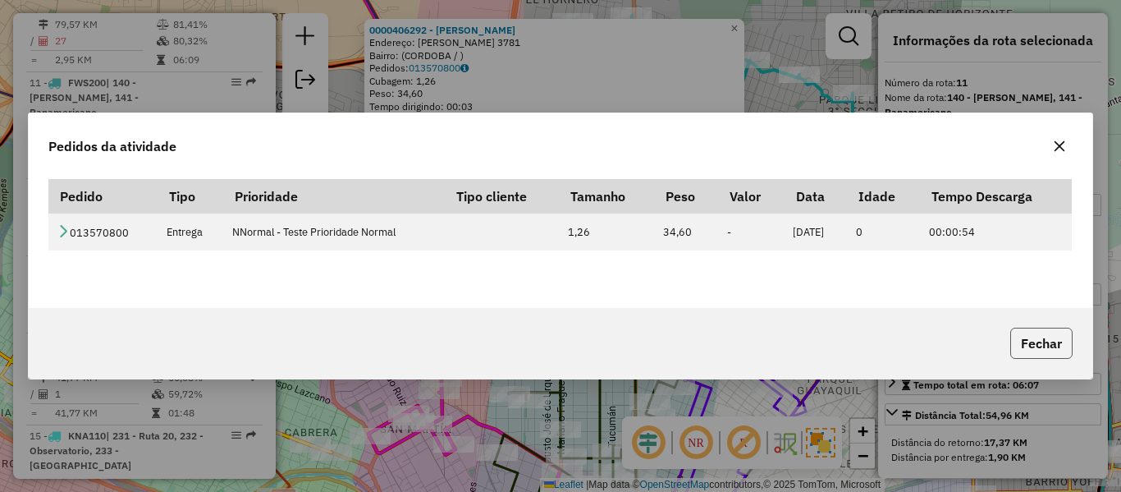
click at [1011, 348] on button "Fechar" at bounding box center [1042, 343] width 62 height 31
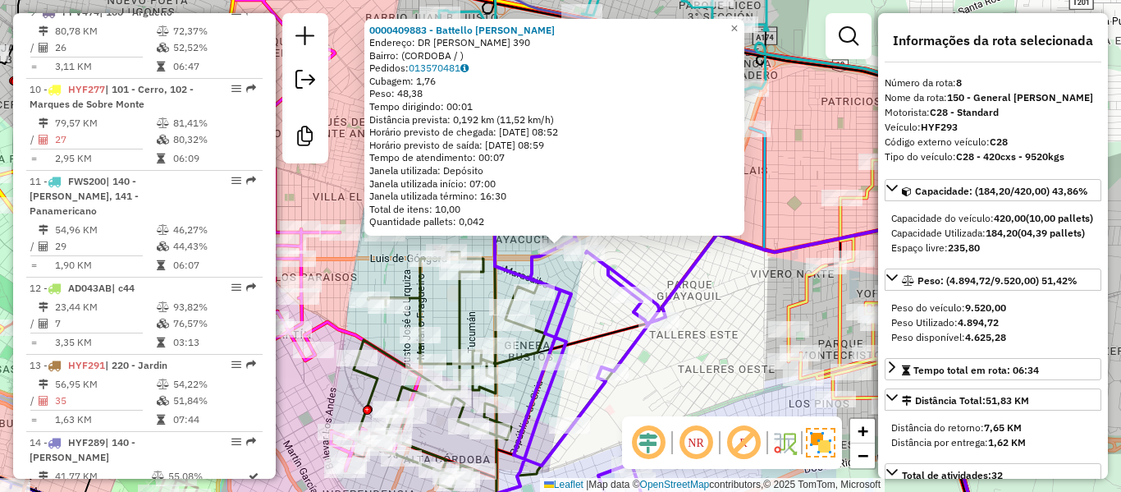
click at [680, 323] on div at bounding box center [659, 320] width 41 height 16
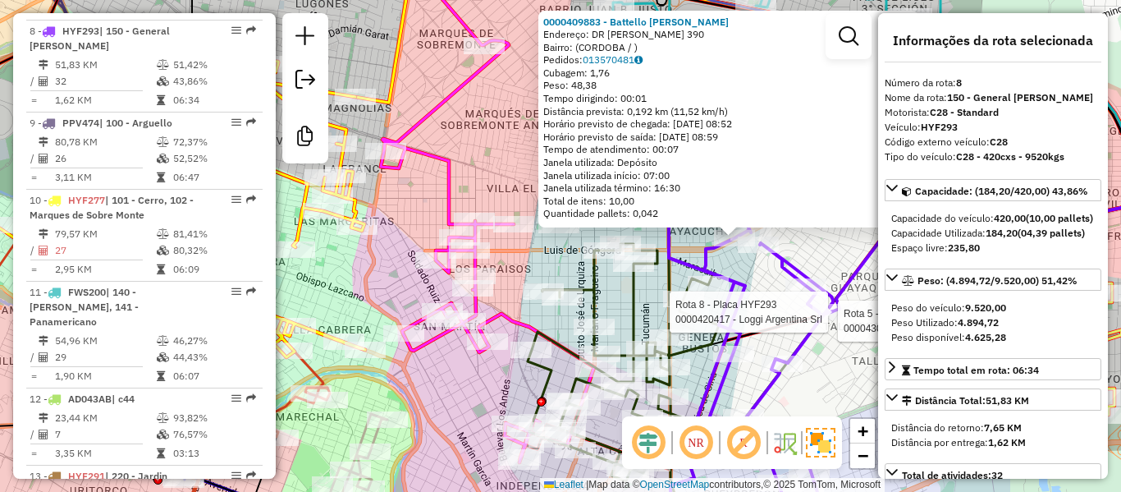
scroll to position [1258, 0]
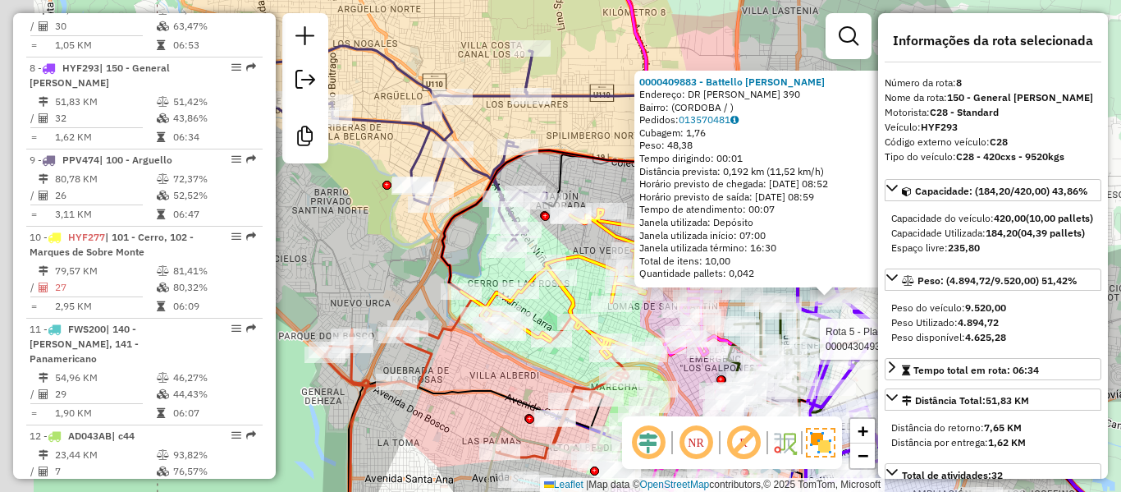
drag, startPoint x: 342, startPoint y: 370, endPoint x: 553, endPoint y: 367, distance: 211.0
click at [553, 367] on div "Rota 5 - Placa AG870SA 0000430493 - [PERSON_NAME] 0000409883 - Battello [PERSON…" at bounding box center [560, 246] width 1121 height 492
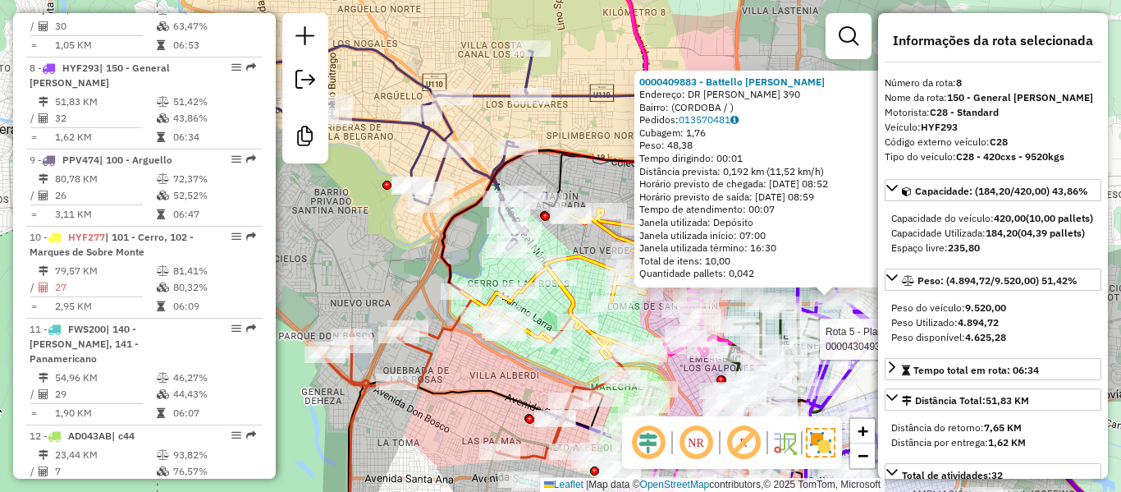
drag, startPoint x: 386, startPoint y: 226, endPoint x: 830, endPoint y: 291, distance: 449.0
click at [830, 291] on div "Rota 5 - Placa AG870SA 0000430493 - [PERSON_NAME] 9 - Placa PPV474 0000393919 -…" at bounding box center [560, 246] width 1121 height 492
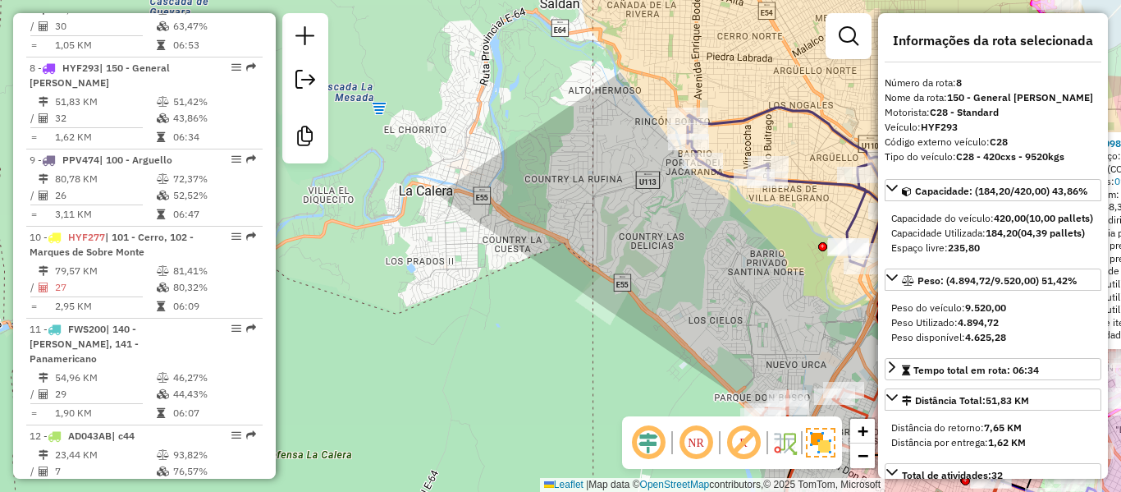
drag, startPoint x: 718, startPoint y: 281, endPoint x: 514, endPoint y: 195, distance: 220.8
click at [493, 189] on div "Rota 5 - Placa AG870SA 0000430493 - [PERSON_NAME] 0000409883 - Battello [PERSON…" at bounding box center [560, 246] width 1121 height 492
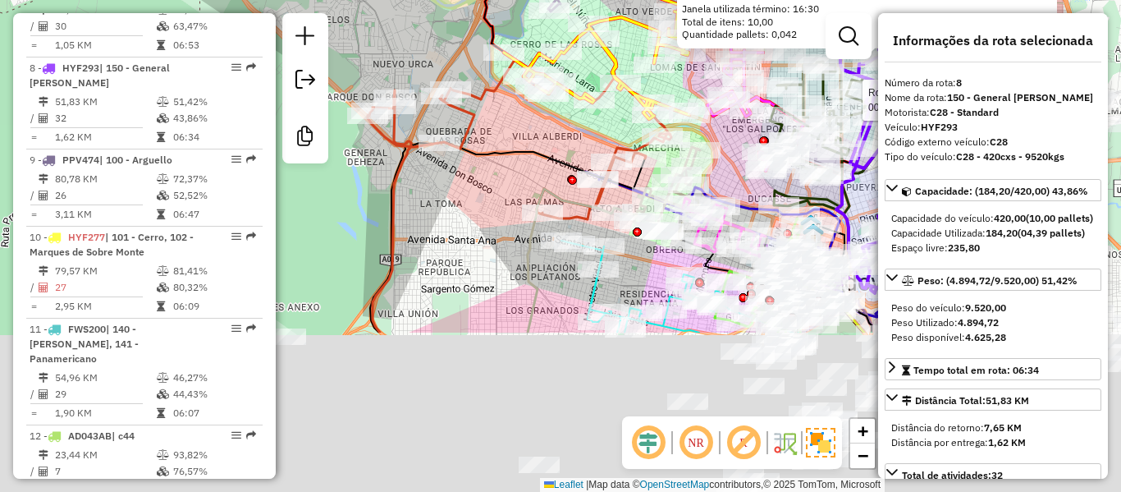
drag, startPoint x: 524, startPoint y: 153, endPoint x: 566, endPoint y: 195, distance: 59.2
click at [523, 149] on icon at bounding box center [507, 236] width 275 height 191
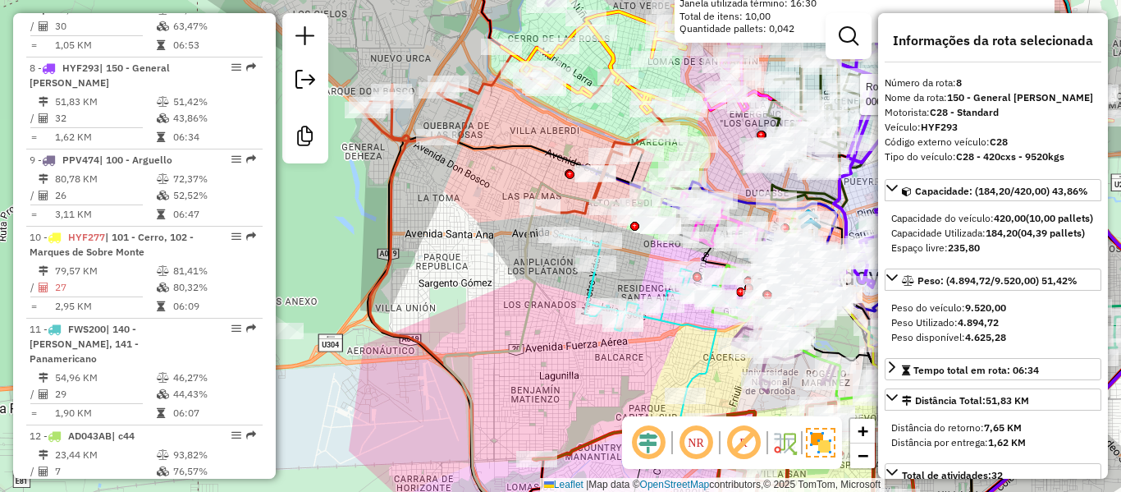
drag, startPoint x: 640, startPoint y: 277, endPoint x: 494, endPoint y: 115, distance: 217.4
click at [490, 115] on div "Rota 5 - Placa AG870SA 0000430493 - [PERSON_NAME] 0000409883 - Battello [PERSON…" at bounding box center [560, 246] width 1121 height 492
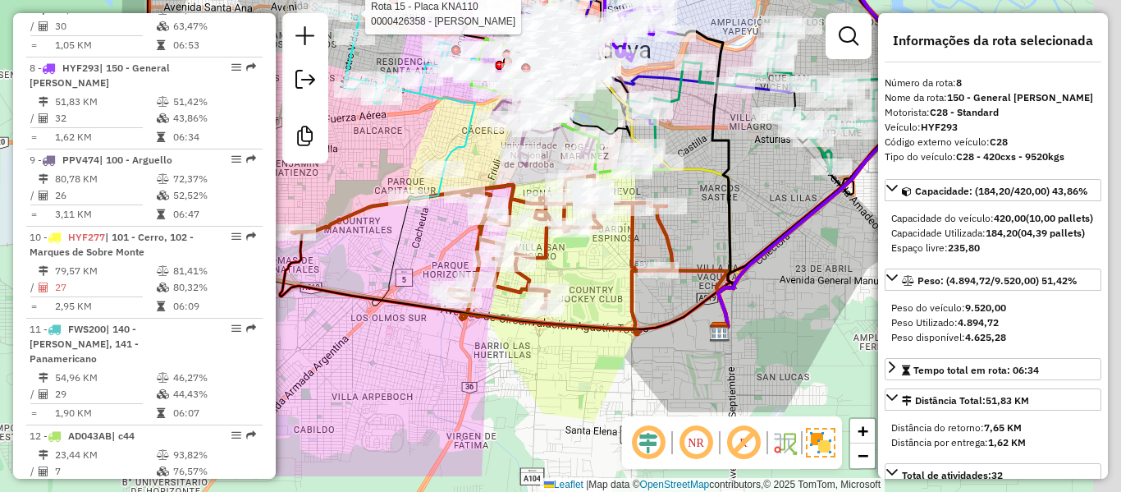
drag, startPoint x: 774, startPoint y: 285, endPoint x: 700, endPoint y: 241, distance: 85.7
click at [612, 183] on div "Rota 5 - Placa AG870SA 0000430493 - [PERSON_NAME] Rota 15 - Placa KNA110 000042…" at bounding box center [560, 246] width 1121 height 492
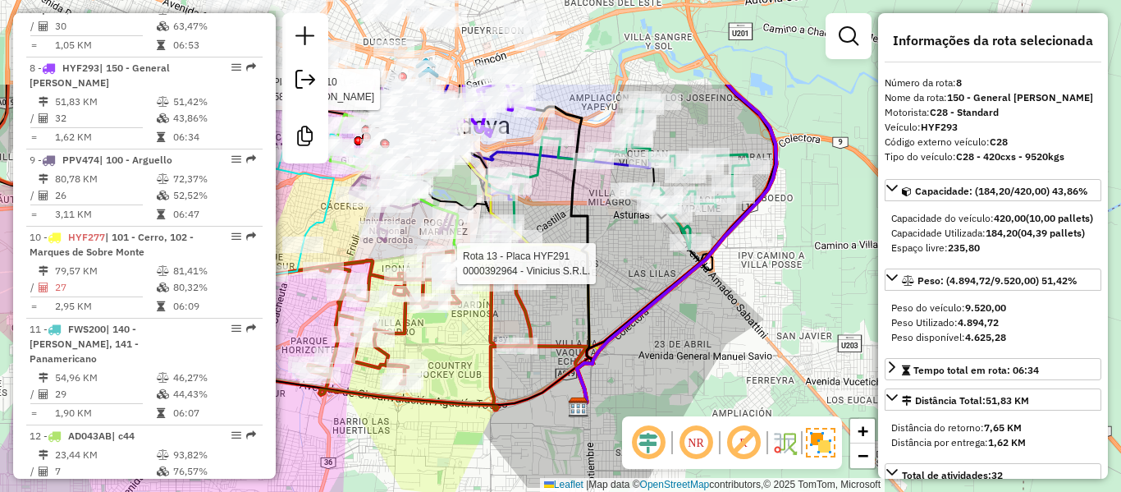
drag, startPoint x: 679, startPoint y: 204, endPoint x: 615, endPoint y: 355, distance: 164.1
click at [615, 355] on div "Rota 5 - Placa AG870SA 0000430493 - [PERSON_NAME] Rota 15 - Placa KNA110 000042…" at bounding box center [560, 246] width 1121 height 492
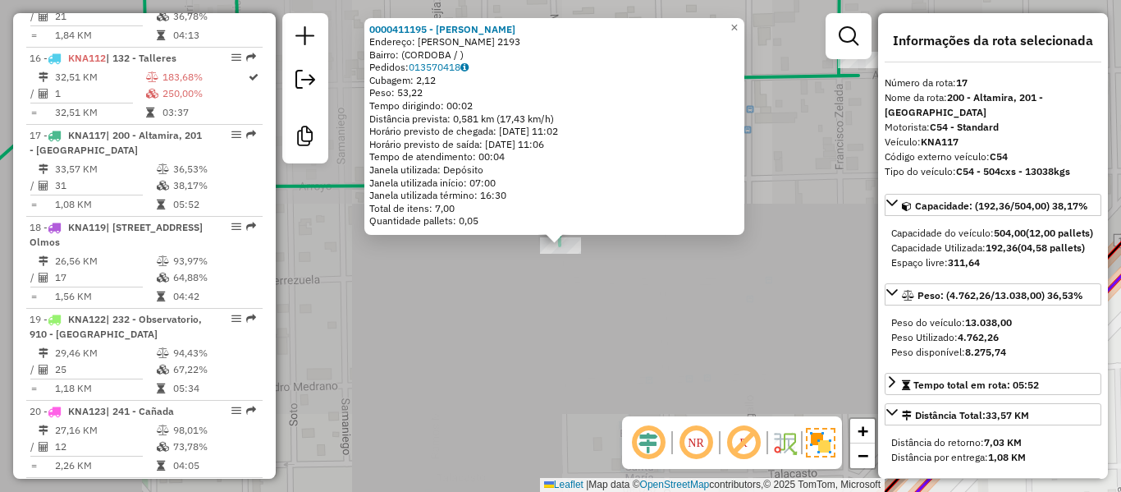
scroll to position [2026, 0]
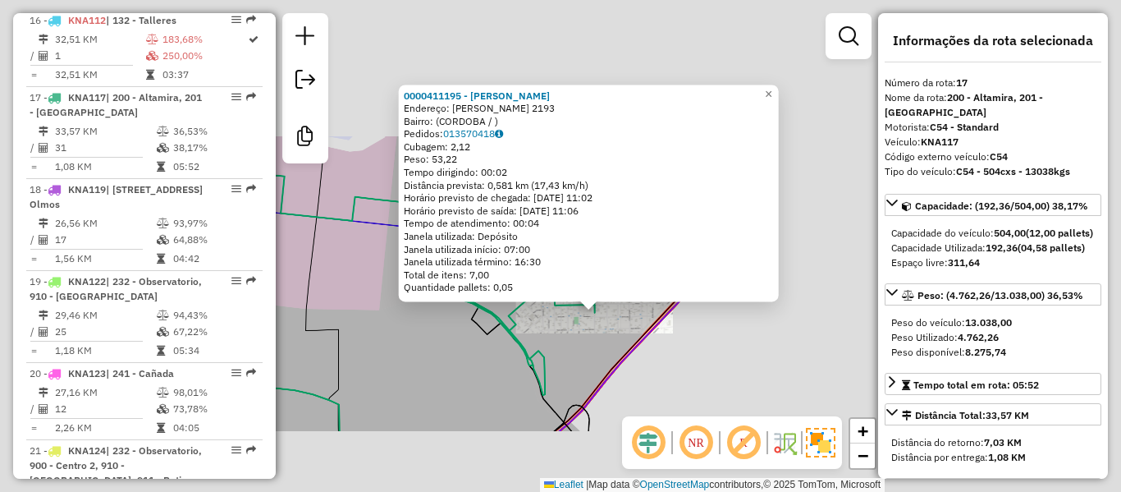
click at [596, 332] on div "0000411195 - [PERSON_NAME]: [PERSON_NAME] 2193 Bairro: (CORDOBA / ) Pedidos: 01…" at bounding box center [560, 246] width 1121 height 492
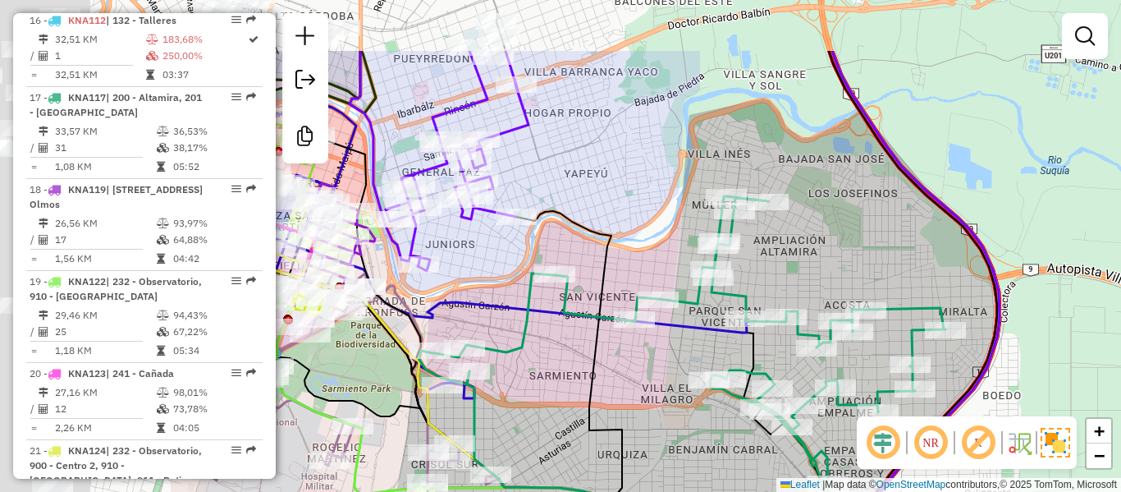
drag, startPoint x: 554, startPoint y: 335, endPoint x: 839, endPoint y: 430, distance: 300.4
click at [842, 438] on div "Janela de atendimento Grade de atendimento Capacidade Transportadoras Veículos …" at bounding box center [560, 246] width 1121 height 492
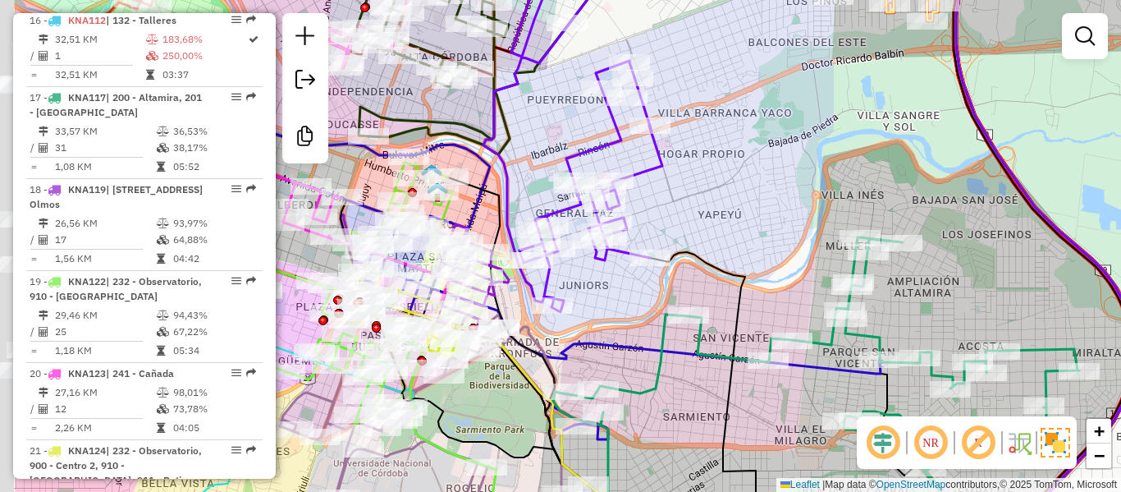
drag, startPoint x: 572, startPoint y: 352, endPoint x: 749, endPoint y: 407, distance: 184.9
click at [749, 407] on div "Janela de atendimento Grade de atendimento Capacidade Transportadoras Veículos …" at bounding box center [560, 246] width 1121 height 492
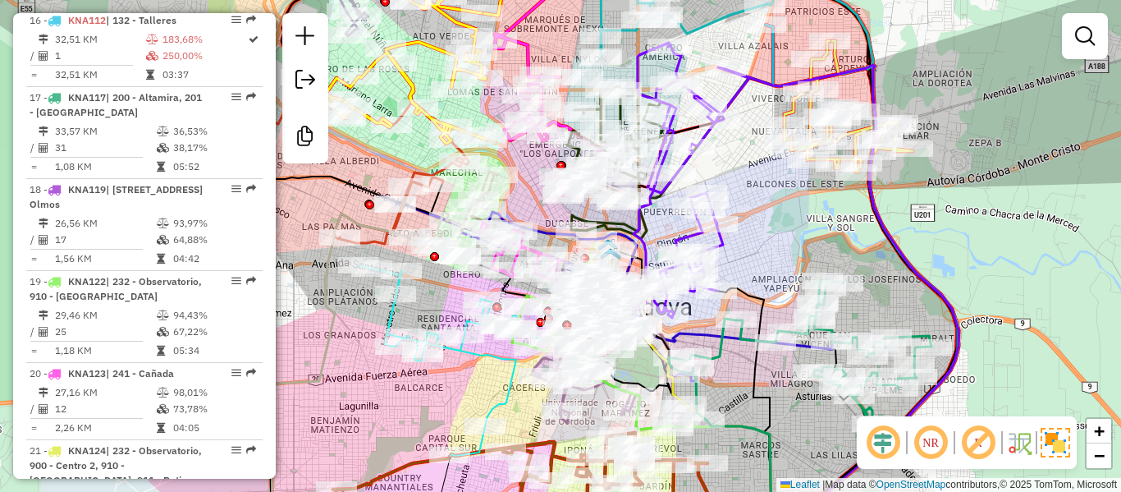
drag, startPoint x: 968, startPoint y: 235, endPoint x: 715, endPoint y: 30, distance: 325.2
click at [713, 28] on div "Janela de atendimento Grade de atendimento Capacidade Transportadoras Veículos …" at bounding box center [560, 246] width 1121 height 492
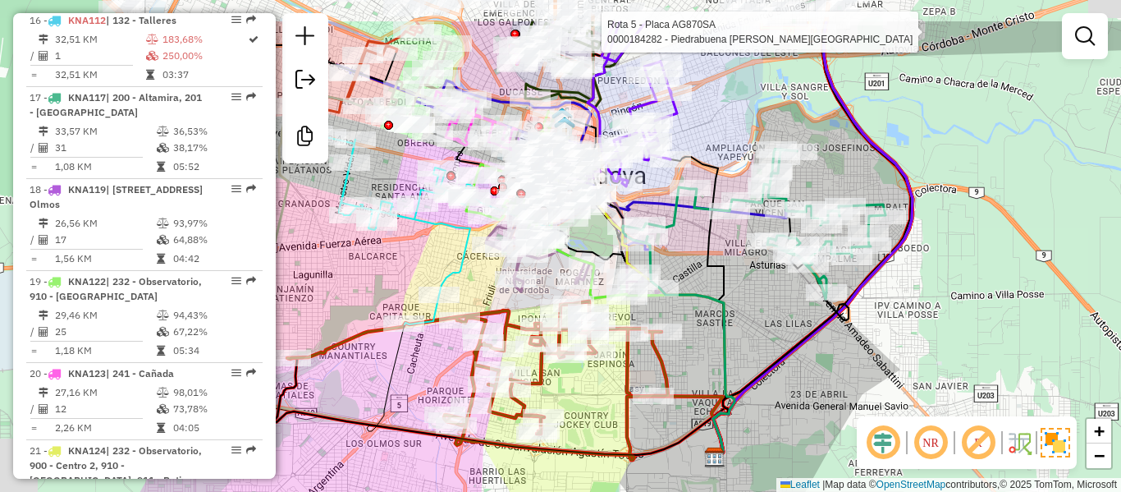
click at [771, 303] on div "Rota 5 - Placa AG870SA 0000184282 - Piedrabuena Roxana Del Valle Janela de aten…" at bounding box center [560, 246] width 1121 height 492
